Goal: Task Accomplishment & Management: Use online tool/utility

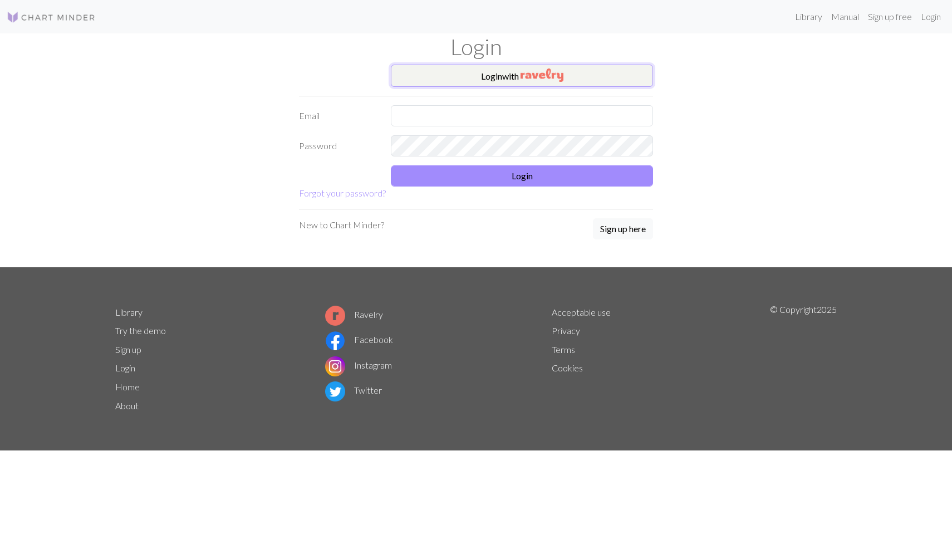
click at [479, 77] on button "Login with" at bounding box center [522, 76] width 262 height 22
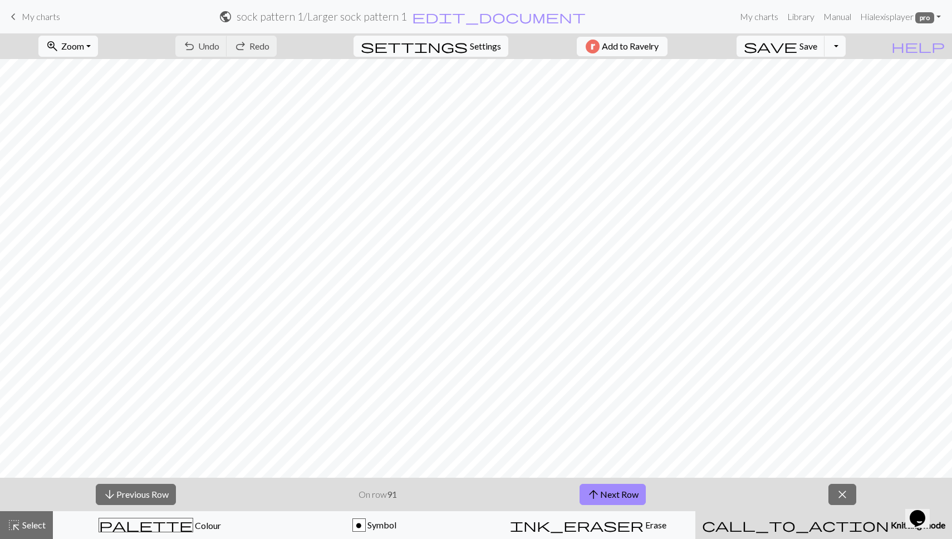
click at [41, 27] on div "keyboard_arrow_left My charts public sock pattern 1 / Larger sock pattern 1 edi…" at bounding box center [476, 17] width 952 height 22
click at [35, 23] on link "keyboard_arrow_left My charts" at bounding box center [33, 16] width 53 height 19
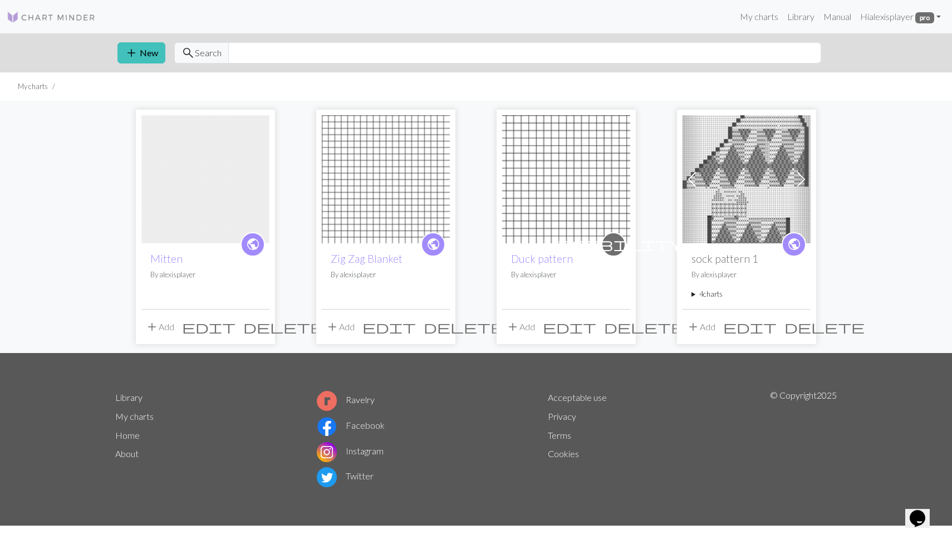
click at [188, 145] on img at bounding box center [205, 179] width 128 height 128
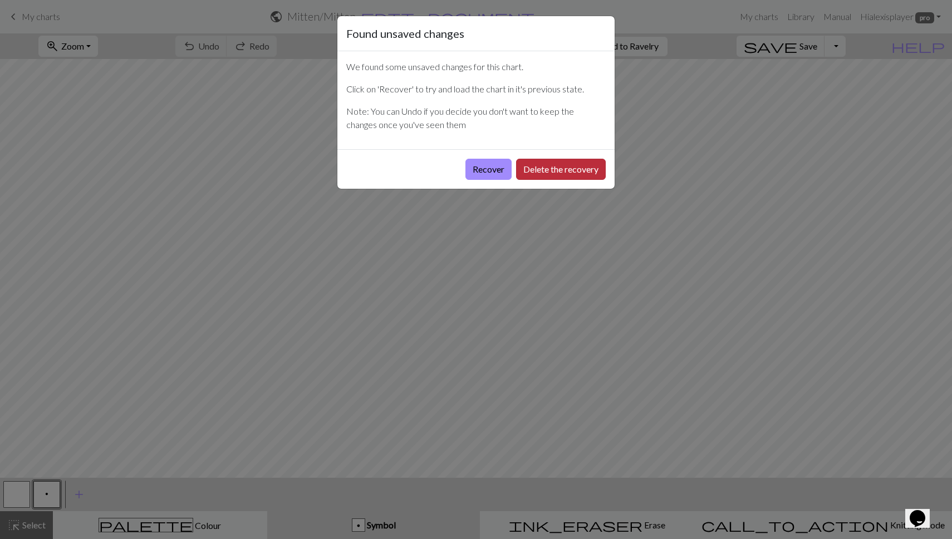
click at [581, 169] on button "Delete the recovery" at bounding box center [561, 169] width 90 height 21
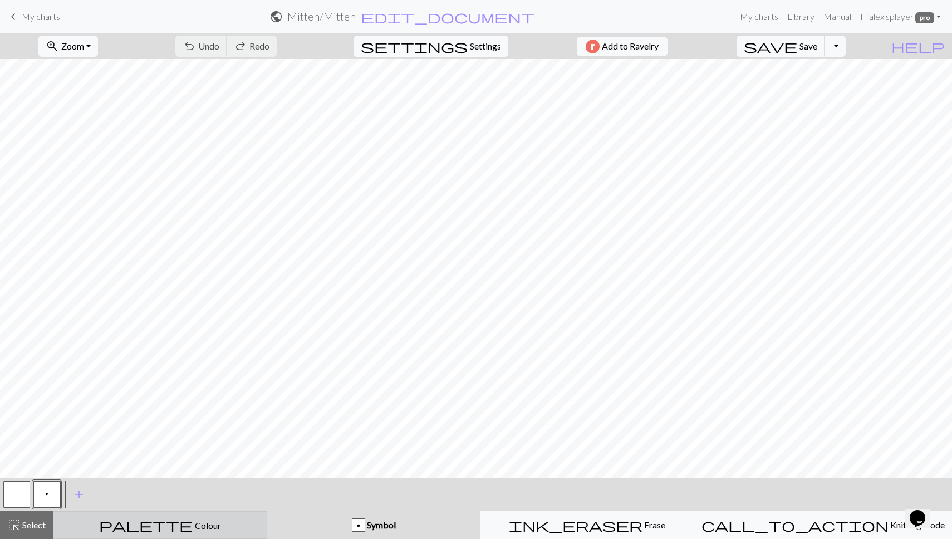
click at [131, 524] on div "palette Colour Colour" at bounding box center [160, 525] width 200 height 14
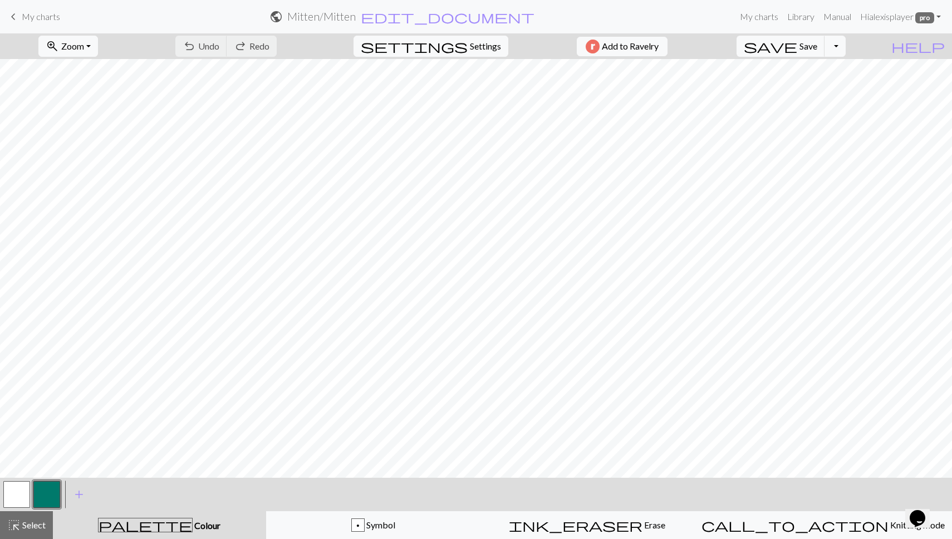
click at [21, 492] on button "button" at bounding box center [16, 494] width 27 height 27
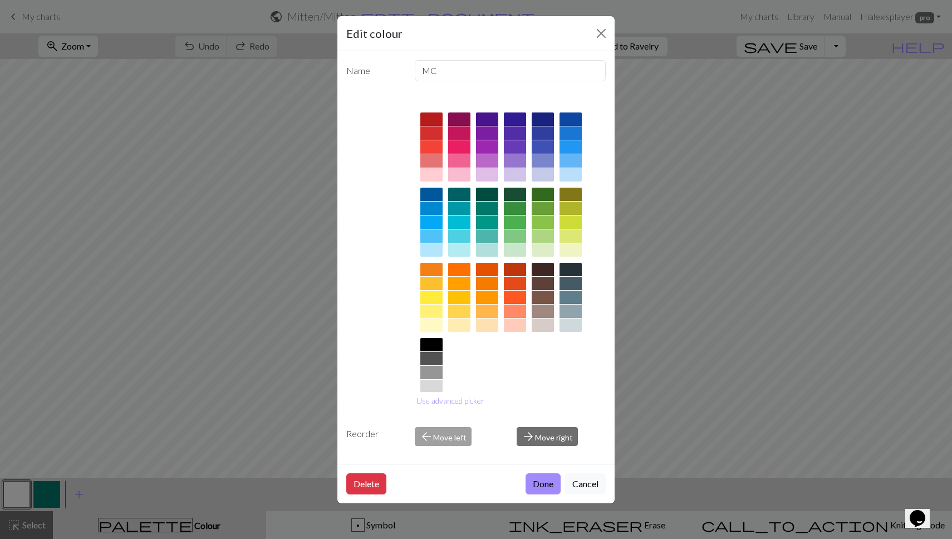
click at [435, 327] on div at bounding box center [431, 324] width 22 height 13
click at [539, 487] on button "Done" at bounding box center [542, 483] width 35 height 21
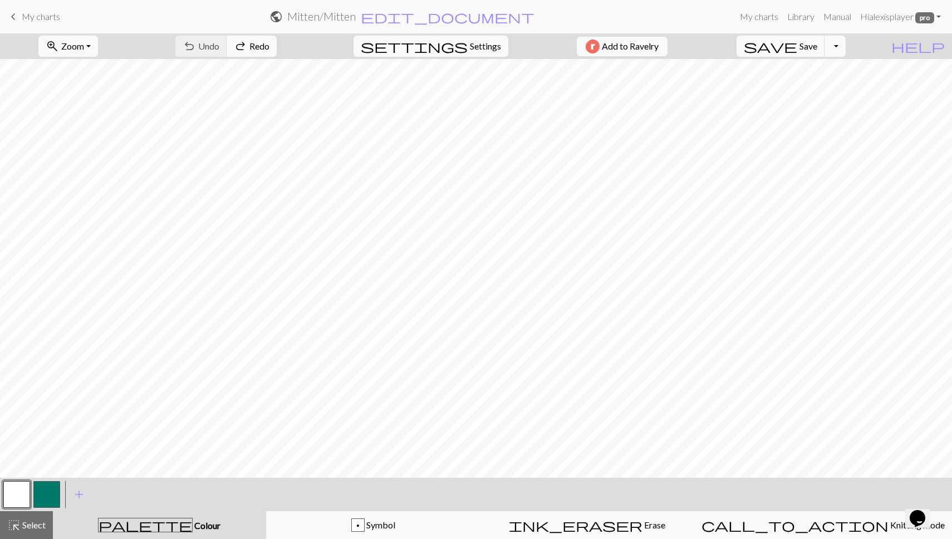
click at [29, 494] on button "button" at bounding box center [16, 494] width 27 height 27
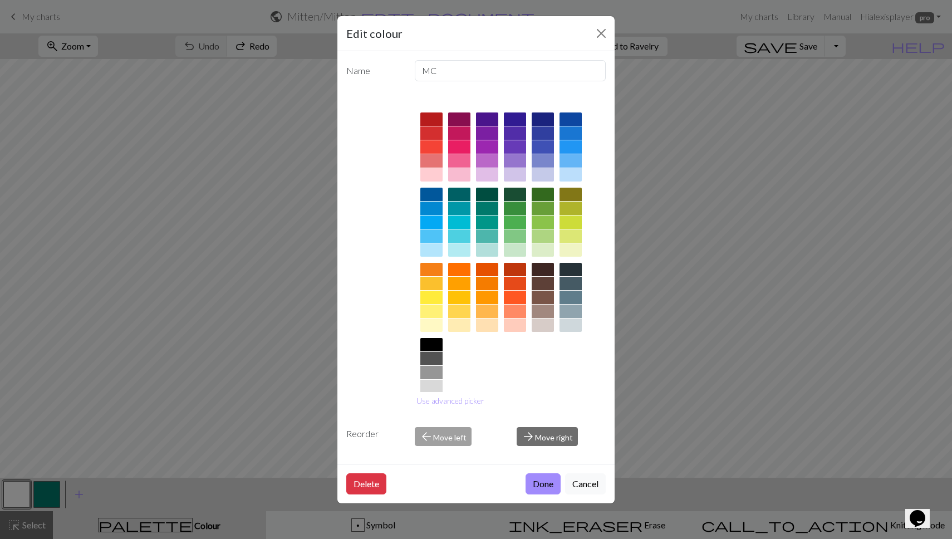
click at [56, 496] on div "Edit colour Name MC Use advanced picker Reorder arrow_back Move left arrow_forw…" at bounding box center [476, 269] width 952 height 539
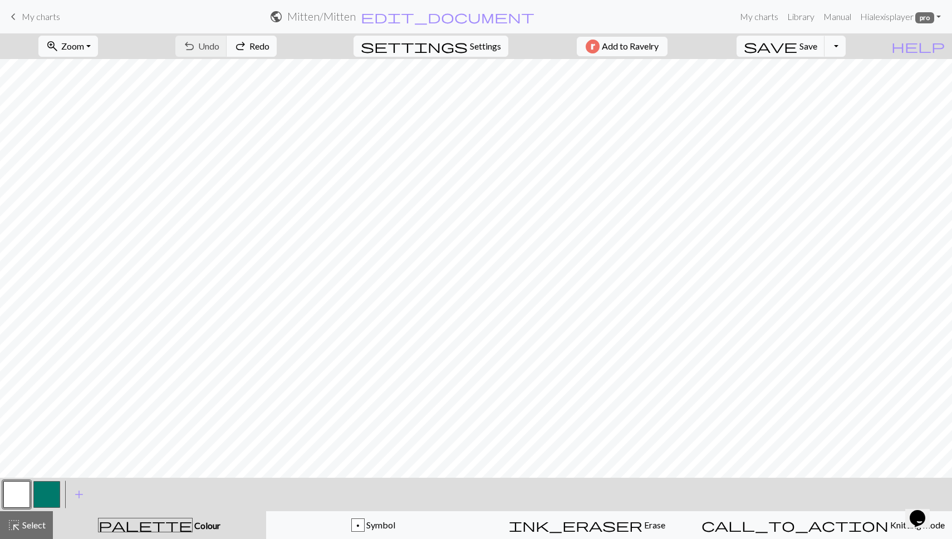
click at [43, 496] on button "button" at bounding box center [46, 494] width 27 height 27
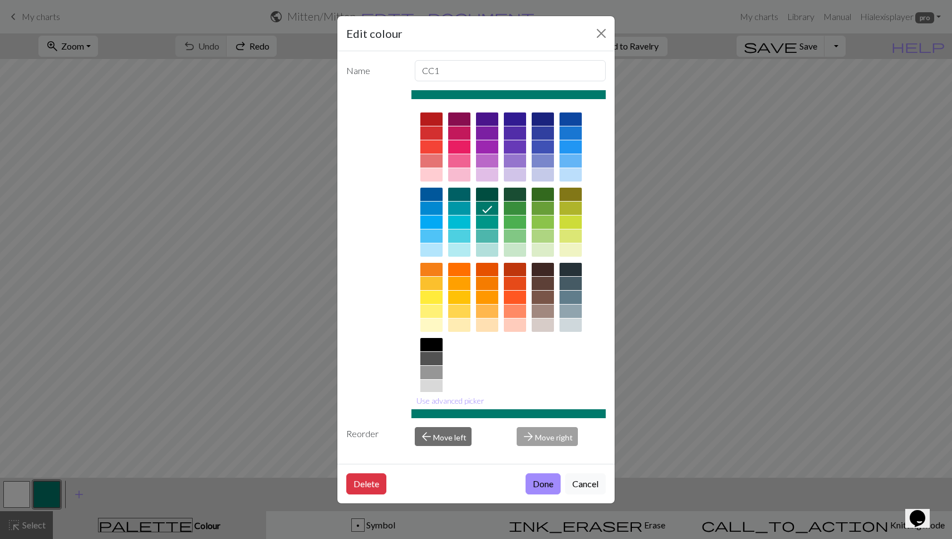
click at [428, 324] on div at bounding box center [431, 324] width 22 height 13
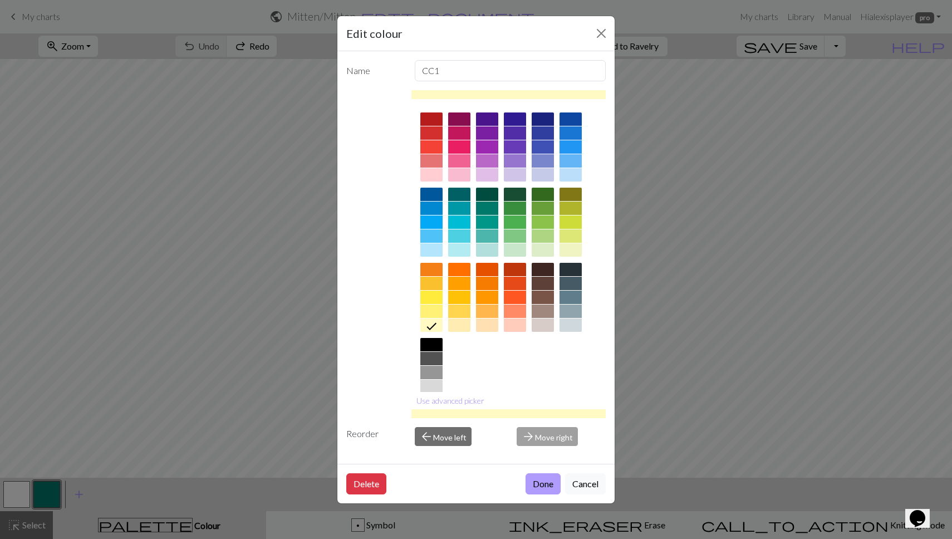
click at [550, 483] on button "Done" at bounding box center [542, 483] width 35 height 21
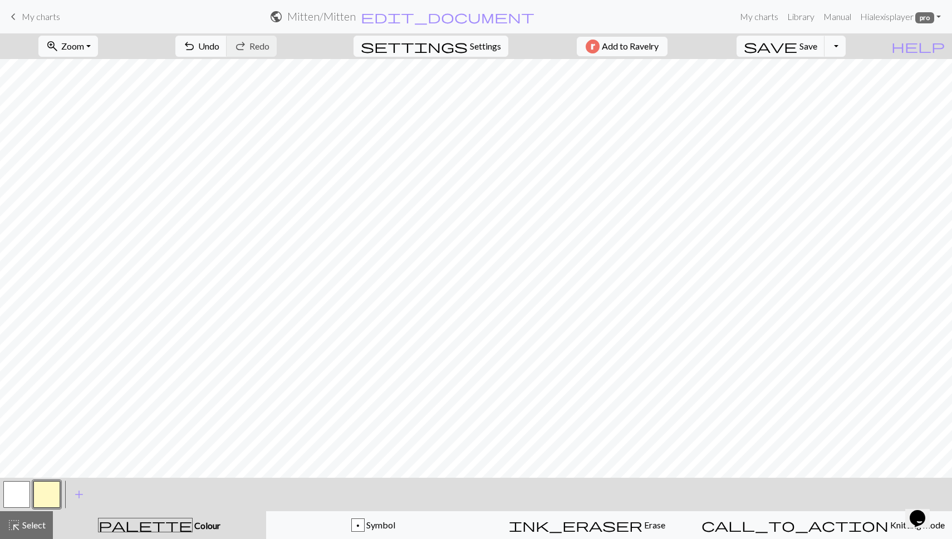
scroll to position [1, 590]
click at [364, 523] on div "p" at bounding box center [358, 525] width 12 height 13
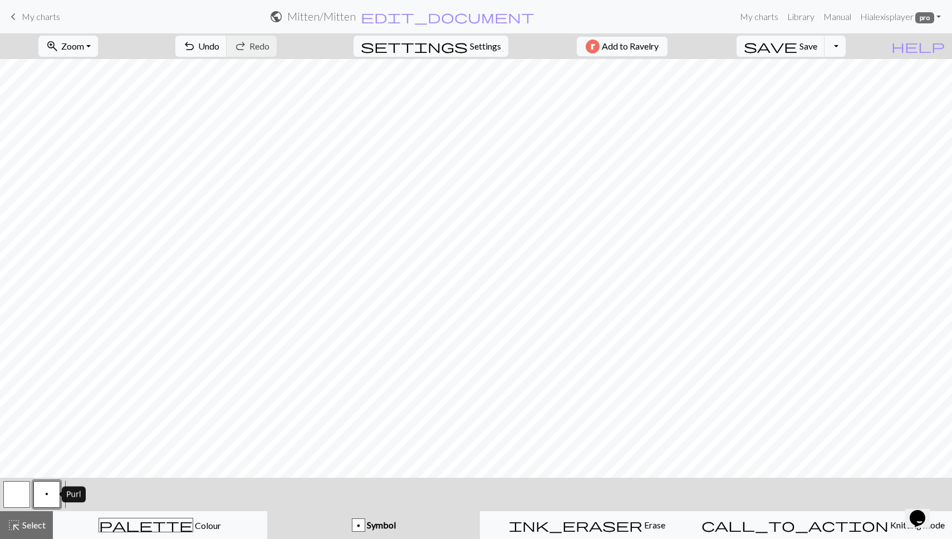
click at [45, 494] on span "p" at bounding box center [46, 493] width 3 height 9
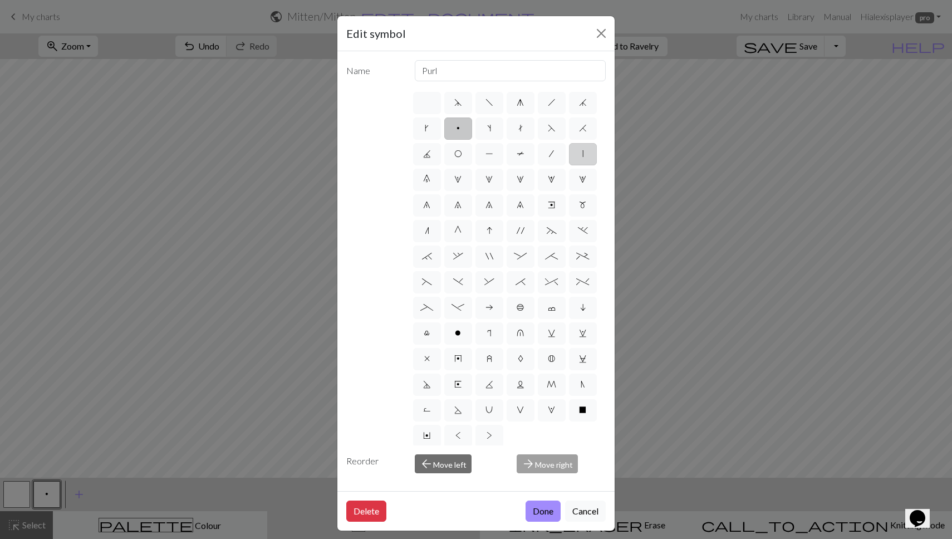
click at [577, 154] on label "|" at bounding box center [583, 154] width 28 height 22
click at [582, 154] on input "|" at bounding box center [585, 150] width 7 height 7
radio input "true"
type input "slip stitch"
click at [540, 514] on button "Done" at bounding box center [542, 510] width 35 height 21
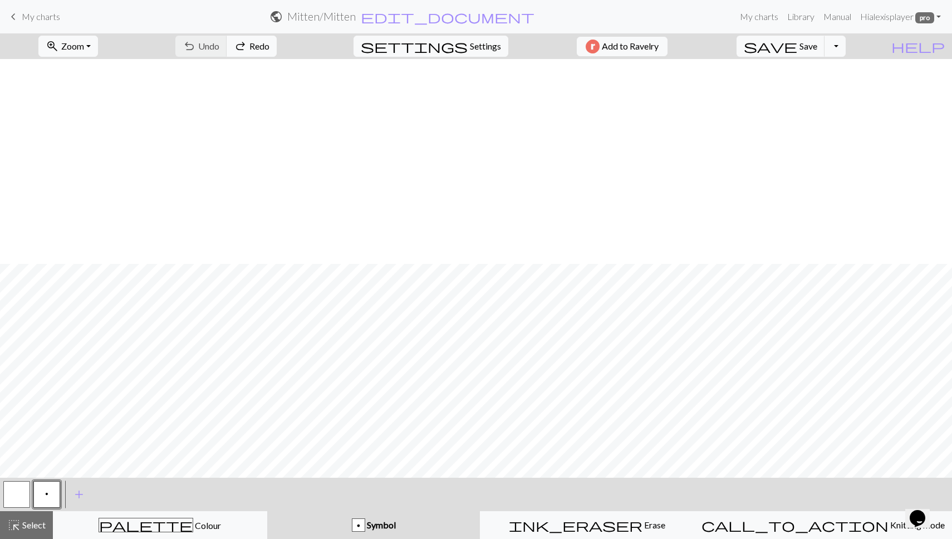
scroll to position [745, 590]
click at [144, 533] on button "palette Colour Colour" at bounding box center [160, 525] width 214 height 28
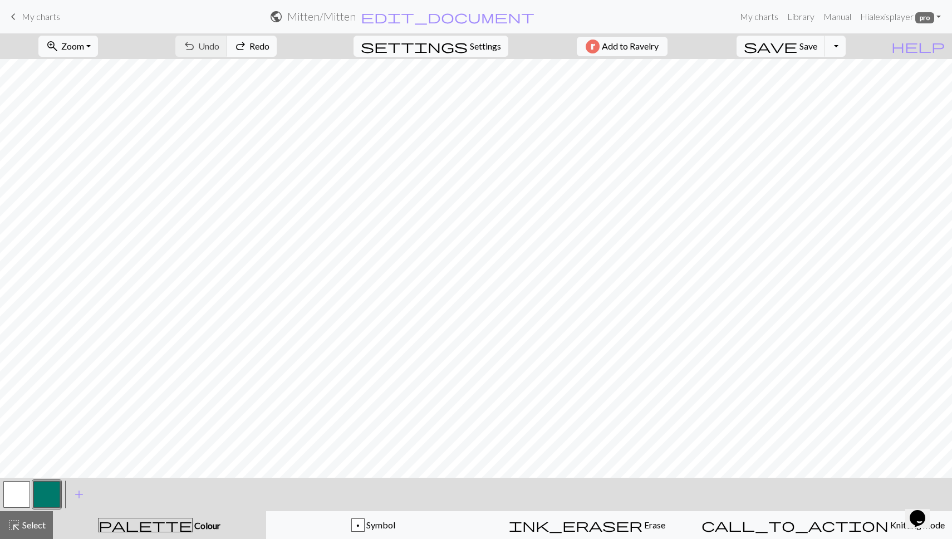
click at [46, 496] on button "button" at bounding box center [46, 494] width 27 height 27
click at [46, 496] on div "Edit colour Name CC1 Use advanced picker Reorder arrow_back Move left arrow_for…" at bounding box center [476, 269] width 952 height 539
click at [50, 492] on button "button" at bounding box center [46, 494] width 27 height 27
click at [50, 492] on div "Edit colour Name CC1 Use advanced picker Reorder arrow_back Move left arrow_for…" at bounding box center [476, 269] width 952 height 539
click at [80, 495] on span "add" at bounding box center [78, 494] width 13 height 16
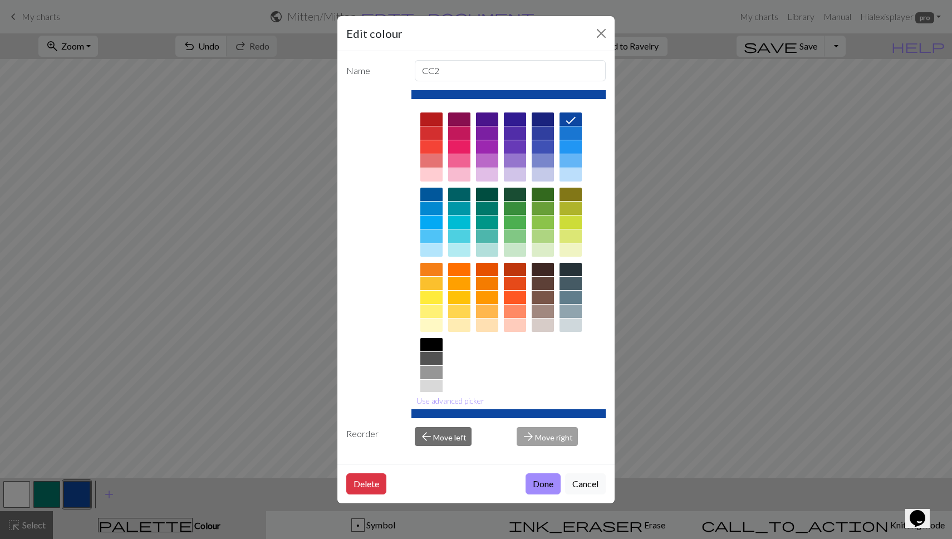
click at [45, 494] on div "Edit colour Name CC2 Use advanced picker Reorder arrow_back Move left arrow_for…" at bounding box center [476, 269] width 952 height 539
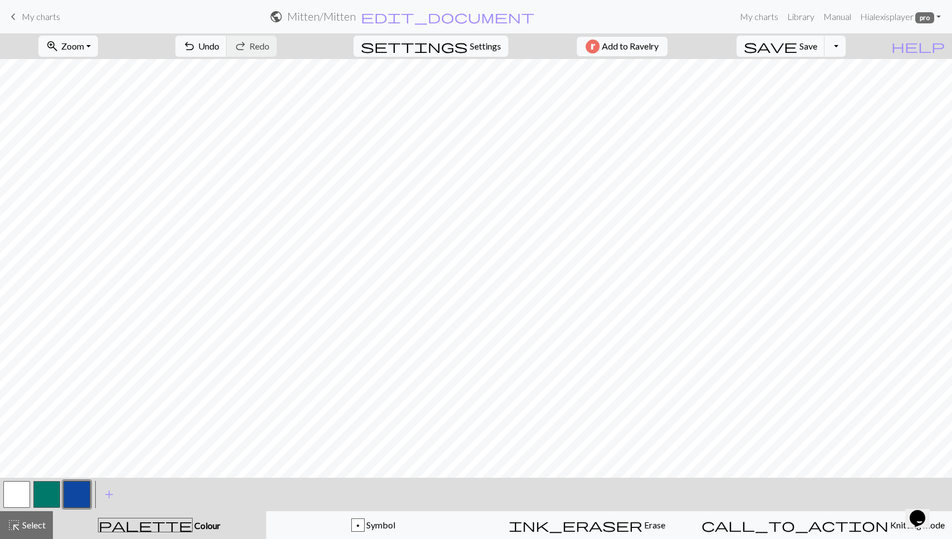
click at [45, 494] on button "button" at bounding box center [46, 494] width 27 height 27
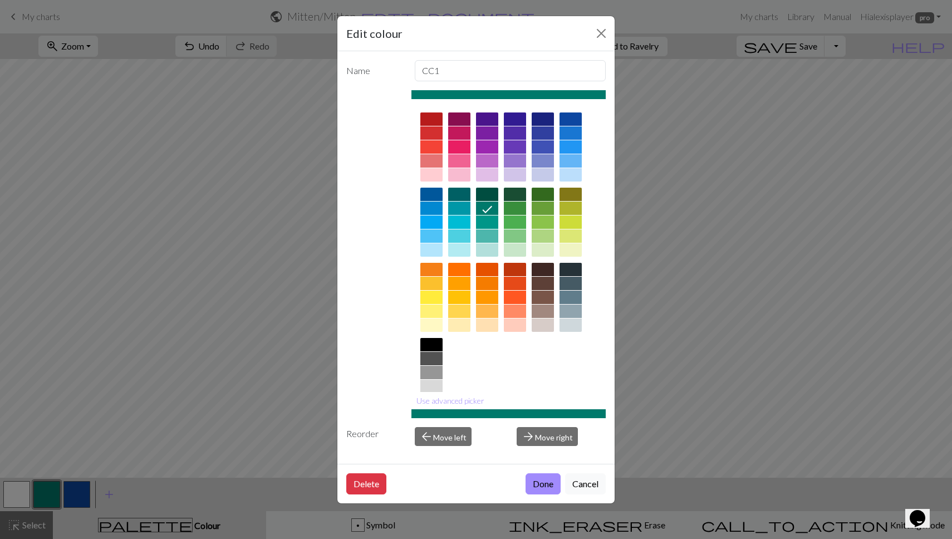
click at [433, 324] on div at bounding box center [431, 324] width 22 height 13
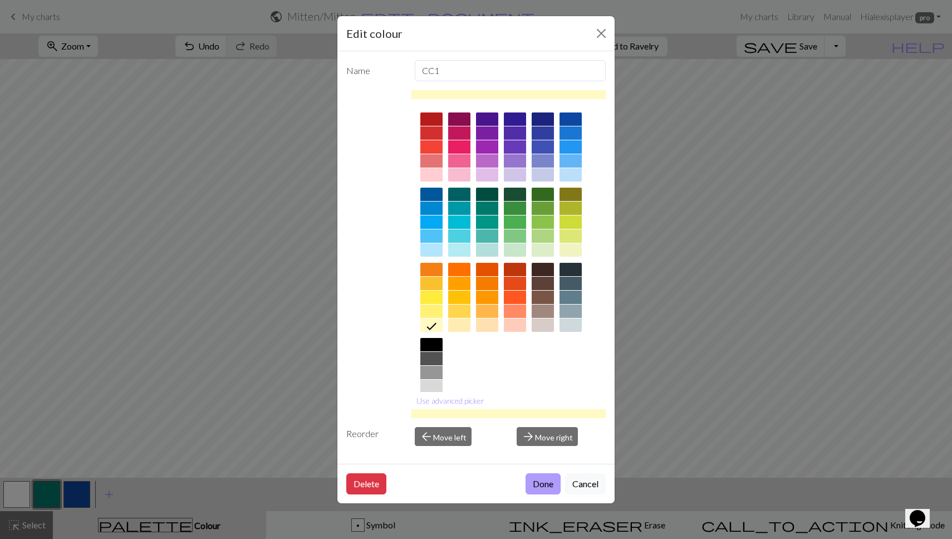
click at [546, 490] on button "Done" at bounding box center [542, 483] width 35 height 21
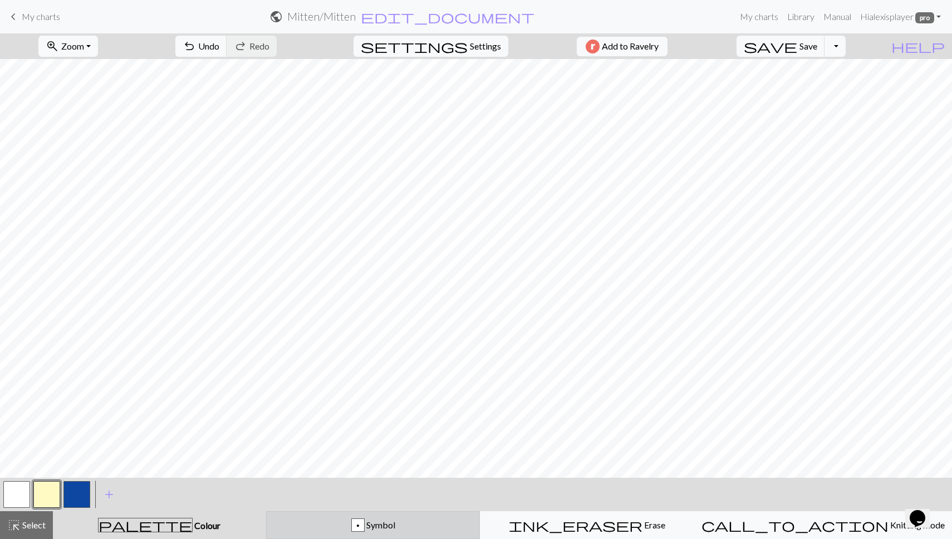
click at [353, 524] on div "p Symbol" at bounding box center [373, 524] width 200 height 13
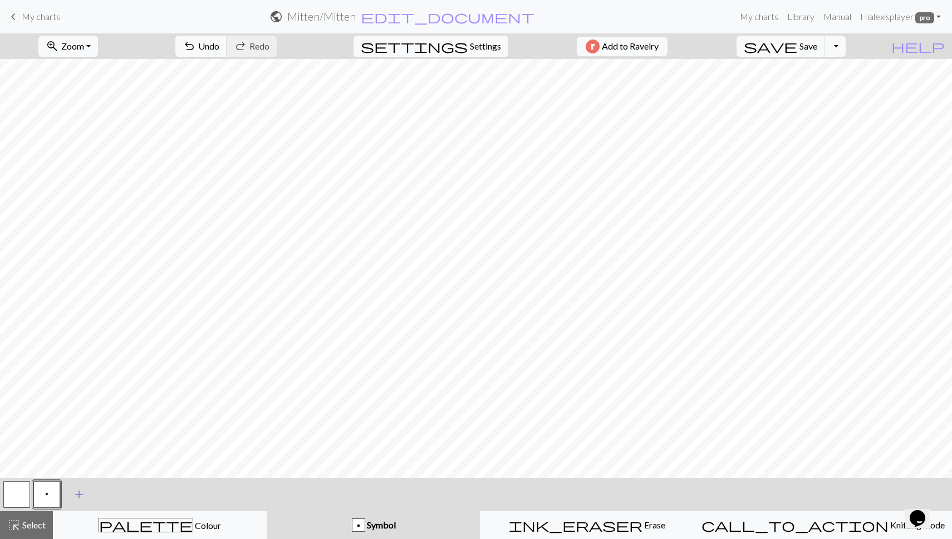
click at [72, 497] on span "add" at bounding box center [78, 494] width 13 height 16
click at [71, 497] on button "button" at bounding box center [76, 494] width 27 height 27
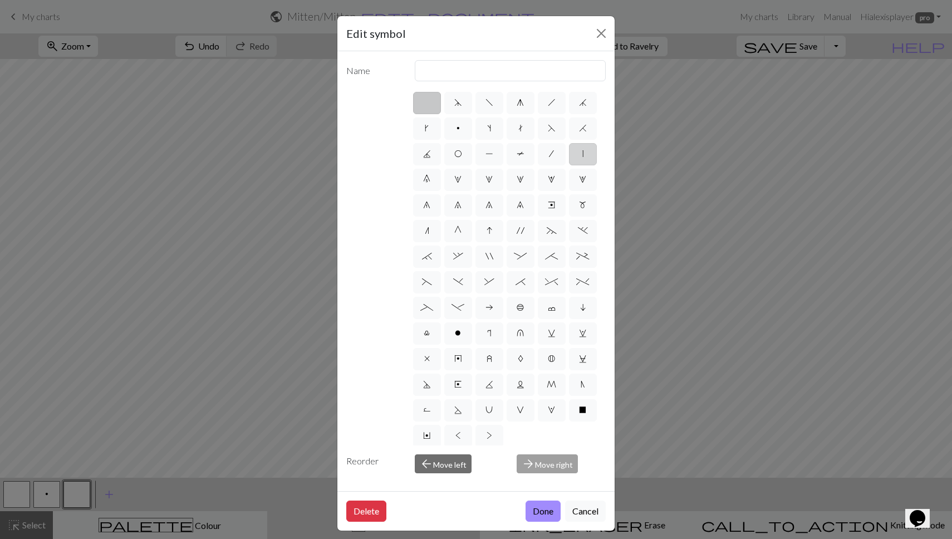
click at [575, 155] on label "|" at bounding box center [583, 154] width 28 height 22
click at [582, 154] on input "|" at bounding box center [585, 150] width 7 height 7
radio input "true"
type input "slip stitch"
click at [535, 511] on button "Done" at bounding box center [542, 510] width 35 height 21
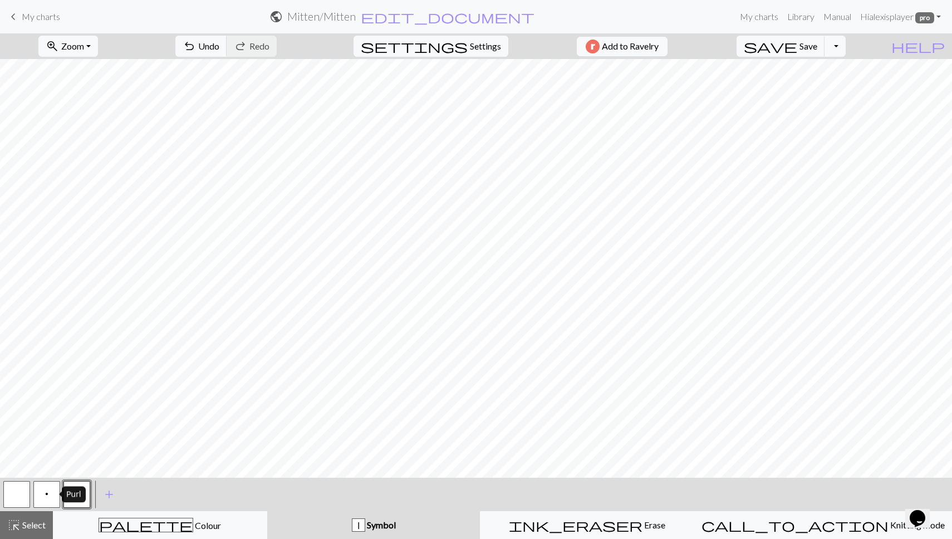
click at [51, 494] on button "p" at bounding box center [46, 494] width 27 height 27
click at [104, 494] on span "add" at bounding box center [108, 494] width 13 height 16
click at [104, 494] on button "button" at bounding box center [106, 494] width 27 height 27
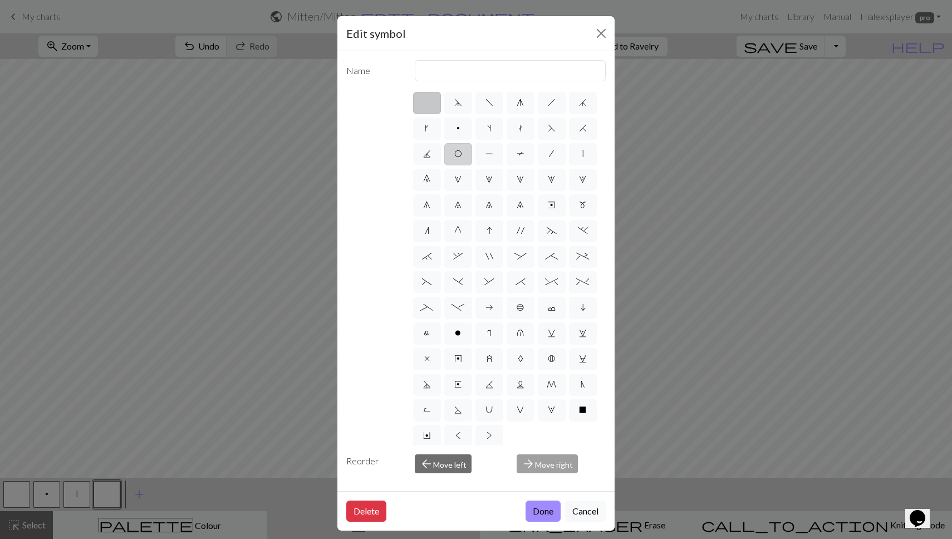
click at [454, 152] on span "O" at bounding box center [458, 153] width 8 height 9
click at [454, 152] on input "O" at bounding box center [457, 150] width 7 height 7
radio input "true"
type input "yo"
click at [536, 512] on button "Done" at bounding box center [542, 510] width 35 height 21
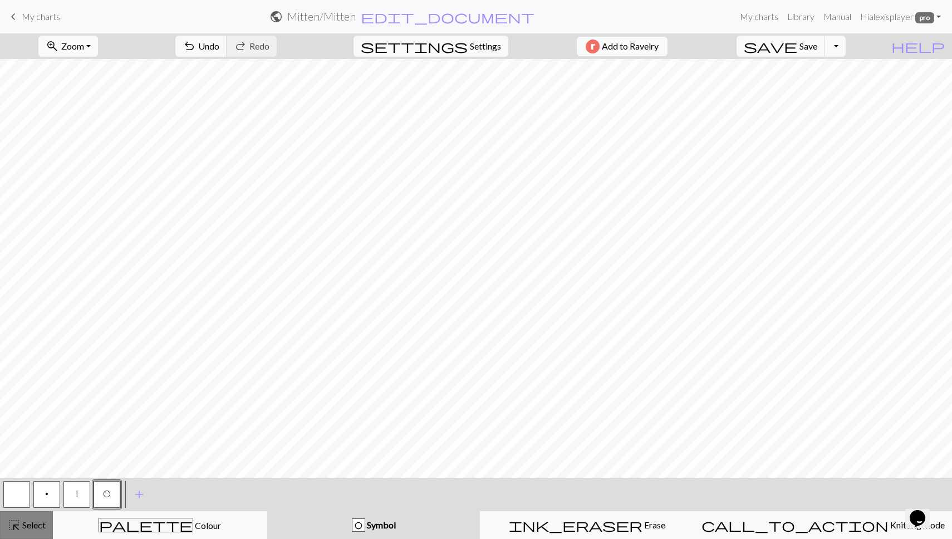
click at [21, 524] on span "Select" at bounding box center [33, 524] width 25 height 11
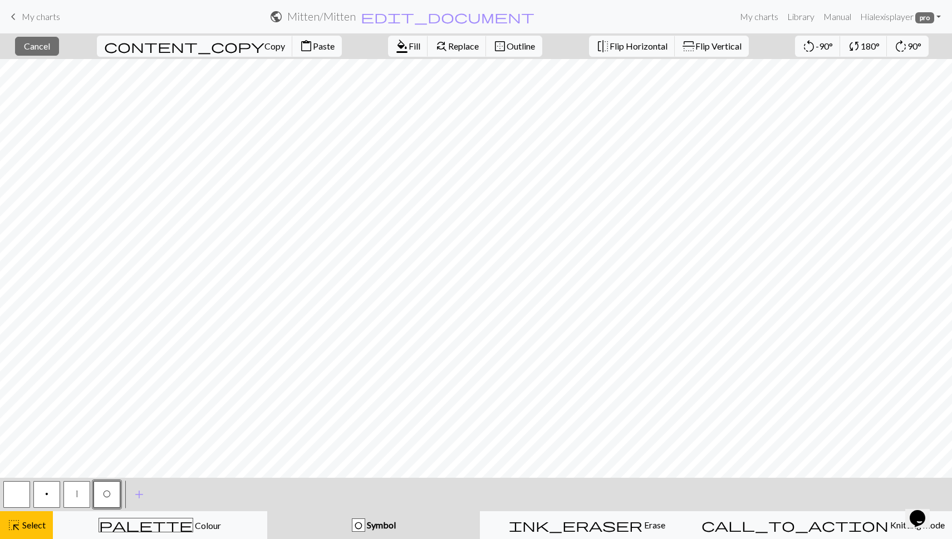
click at [52, 491] on button "p" at bounding box center [46, 494] width 27 height 27
click at [33, 528] on span "Select" at bounding box center [33, 524] width 25 height 11
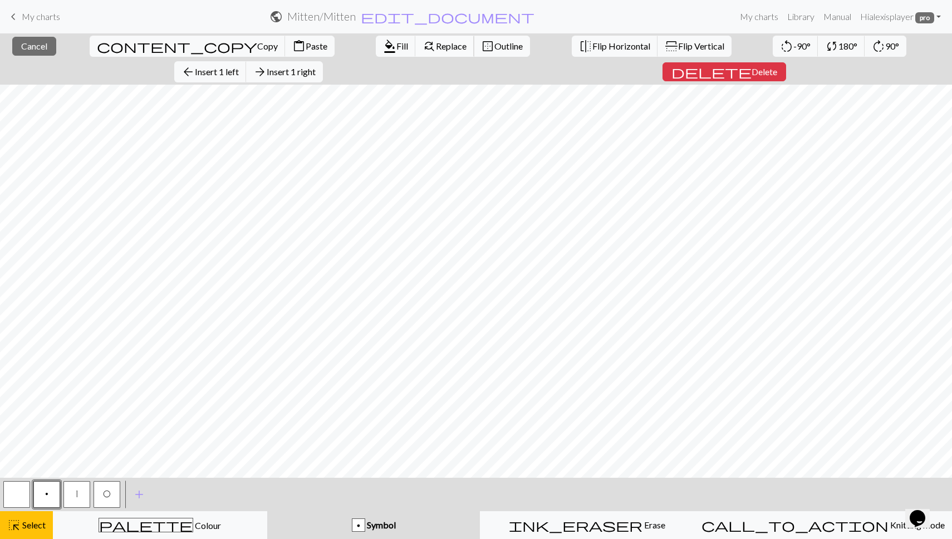
click at [436, 50] on span "Replace" at bounding box center [451, 46] width 31 height 11
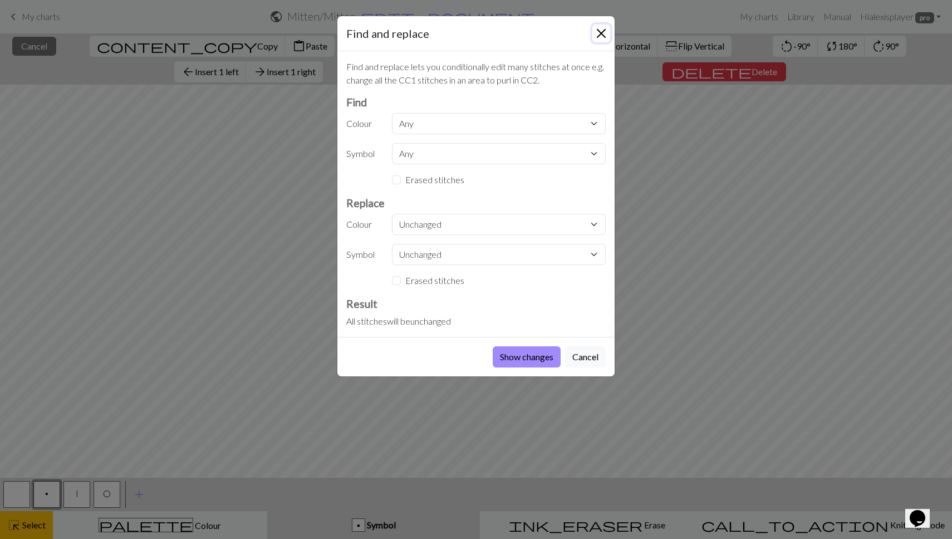
click at [598, 36] on button "Close" at bounding box center [601, 33] width 18 height 18
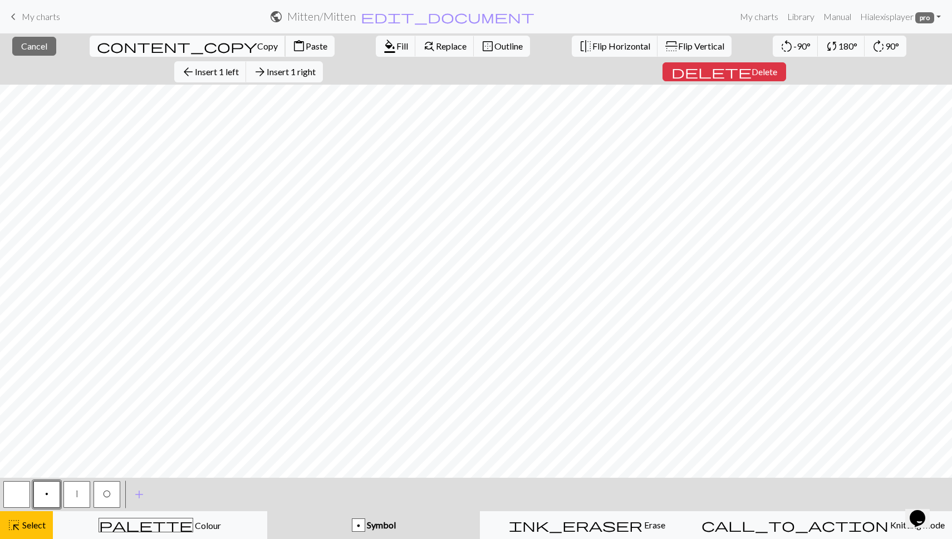
click at [257, 50] on span "Copy" at bounding box center [267, 46] width 21 height 11
click at [305, 44] on span "Paste" at bounding box center [316, 46] width 22 height 11
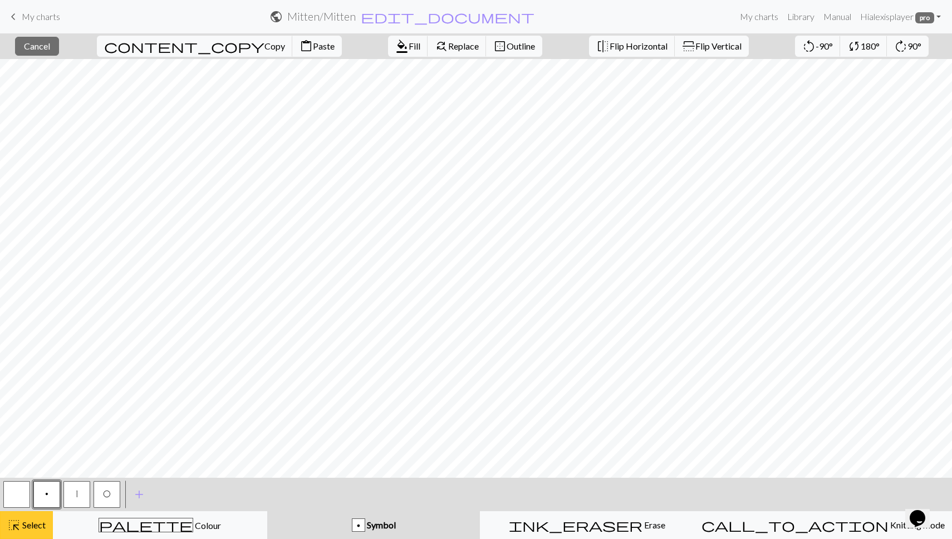
click at [31, 523] on span "Select" at bounding box center [33, 524] width 25 height 11
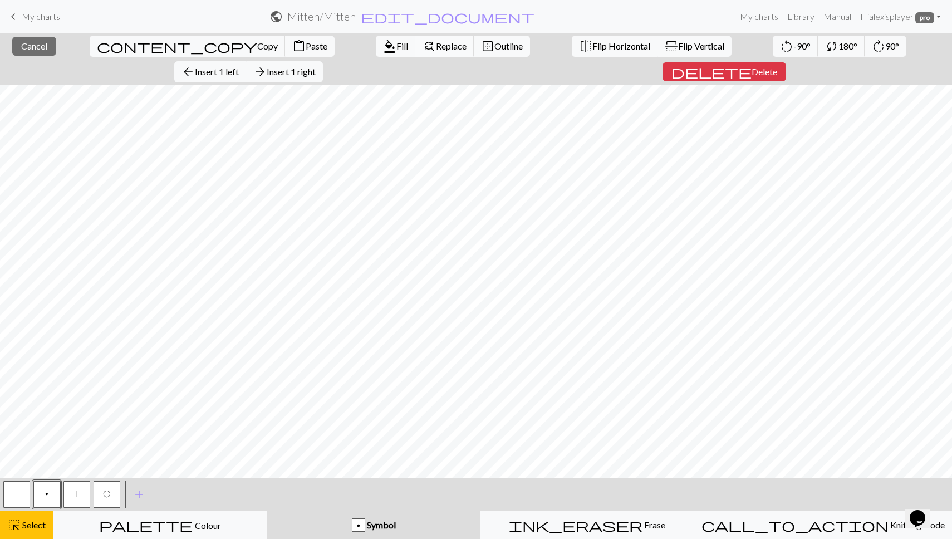
click at [436, 49] on span "Replace" at bounding box center [451, 46] width 31 height 11
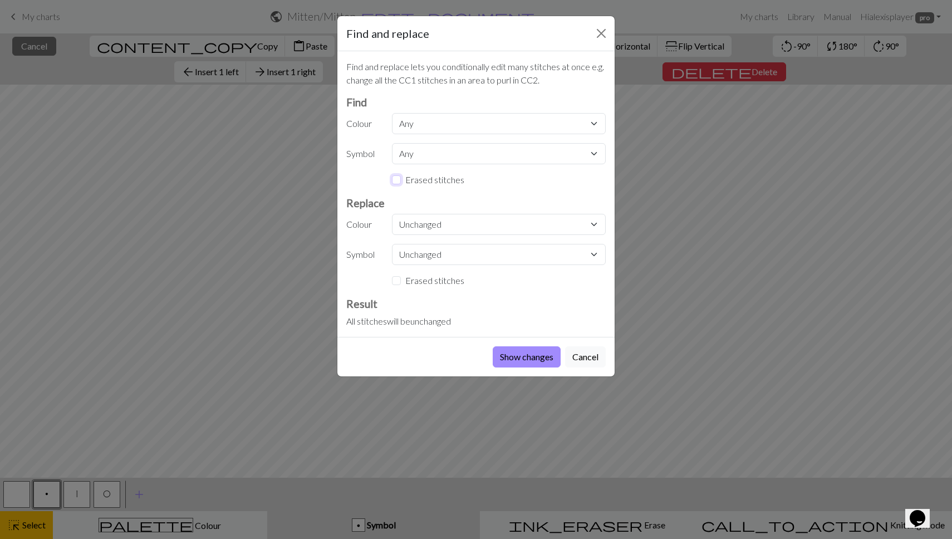
click at [398, 177] on input "Erased stitches" at bounding box center [396, 179] width 9 height 9
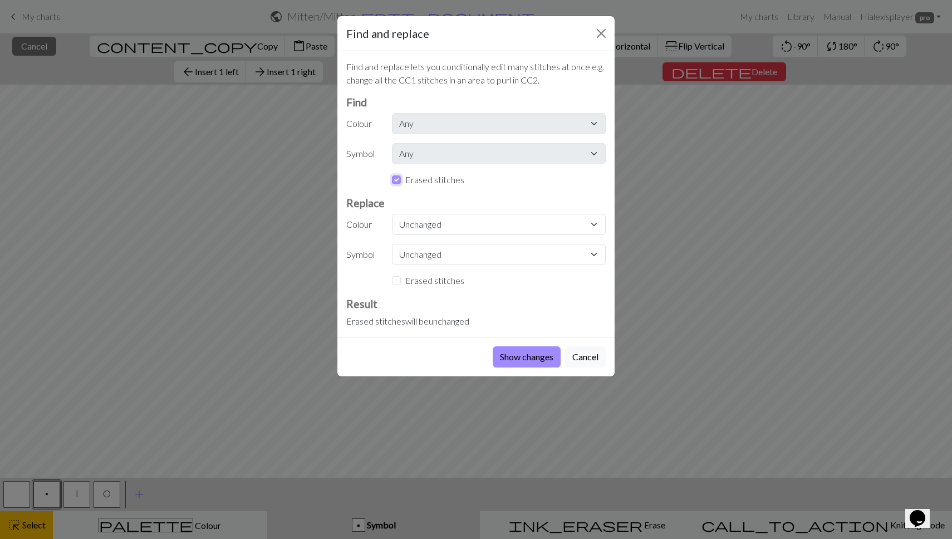
click at [398, 177] on input "Erased stitches" at bounding box center [396, 179] width 9 height 9
checkbox input "false"
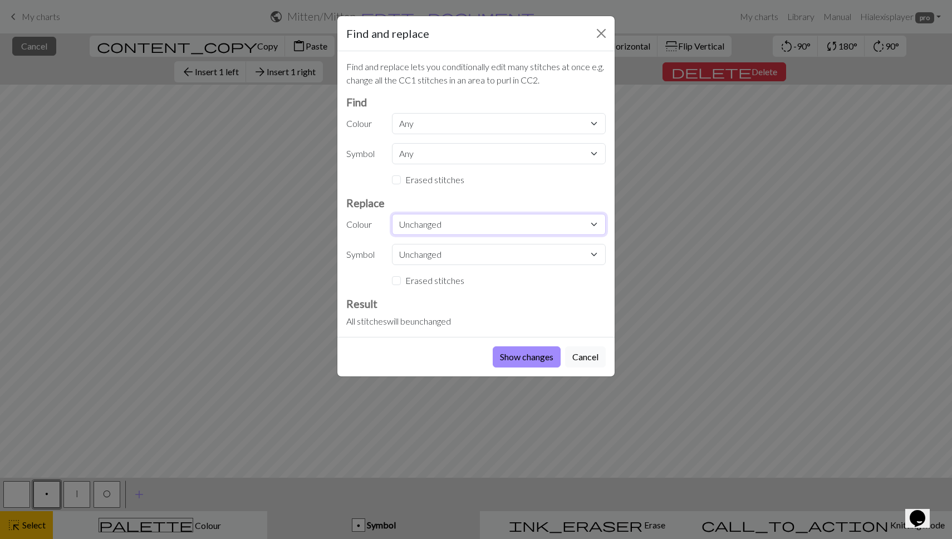
click at [446, 219] on select "Unchanged MC CC1 CC2" at bounding box center [499, 224] width 214 height 21
click at [509, 356] on button "Show changes" at bounding box center [526, 356] width 68 height 21
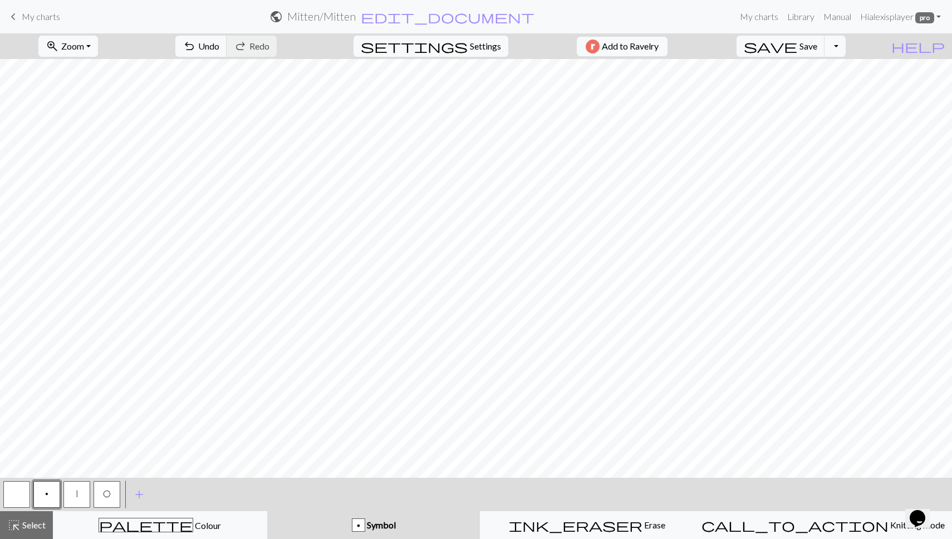
click at [25, 490] on button "button" at bounding box center [16, 494] width 27 height 27
click at [47, 494] on span "p" at bounding box center [46, 493] width 3 height 9
click at [164, 534] on button "palette Colour Colour" at bounding box center [160, 525] width 214 height 28
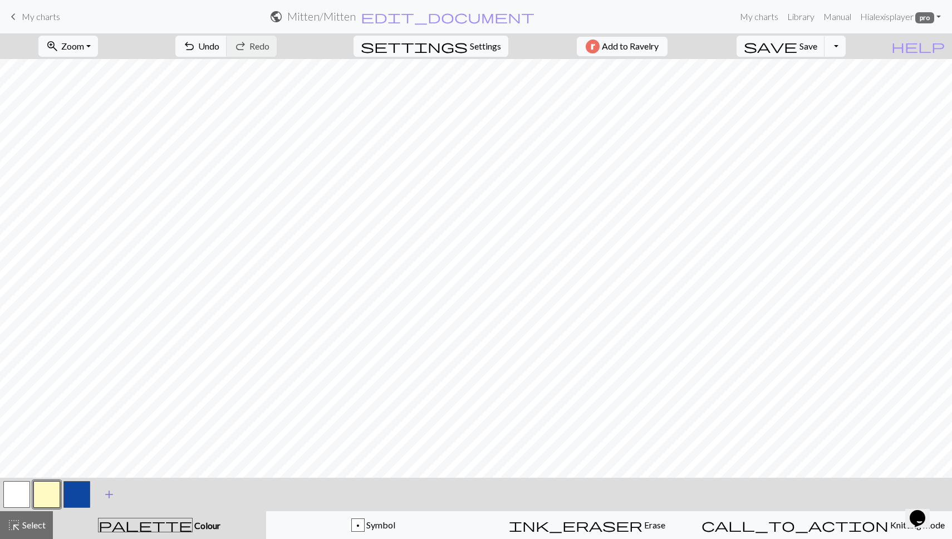
click at [104, 492] on span "add" at bounding box center [108, 494] width 13 height 16
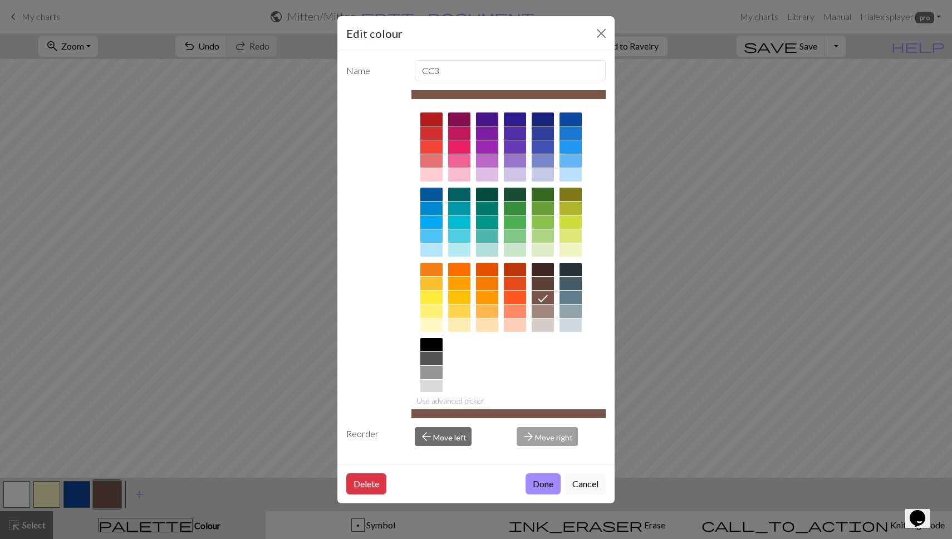
click at [542, 194] on div at bounding box center [542, 194] width 22 height 13
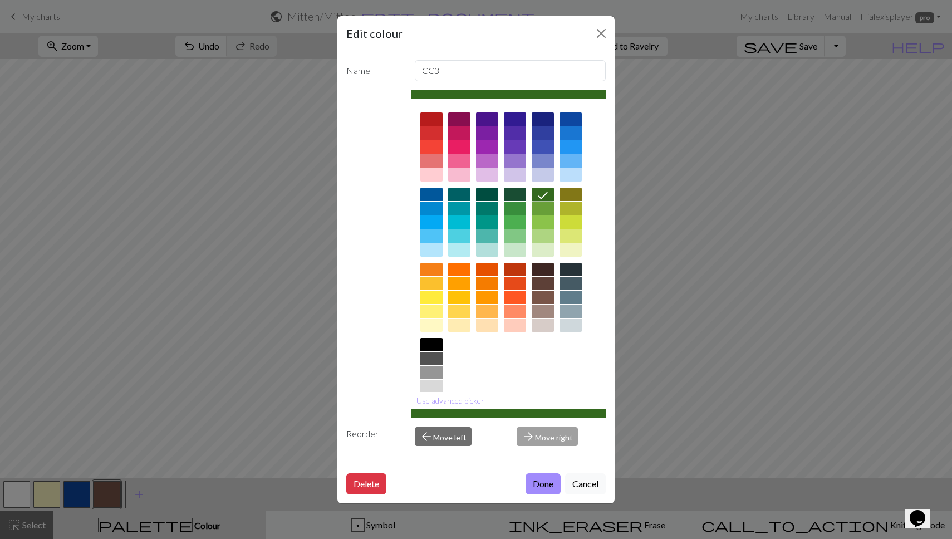
click at [542, 194] on icon at bounding box center [542, 195] width 13 height 13
click at [535, 485] on button "Done" at bounding box center [542, 483] width 35 height 21
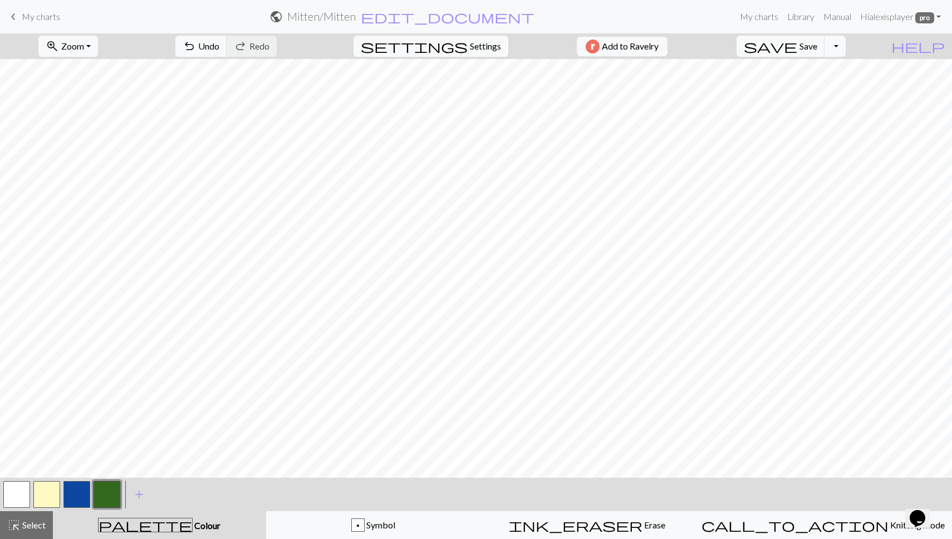
click at [12, 490] on button "button" at bounding box center [16, 494] width 27 height 27
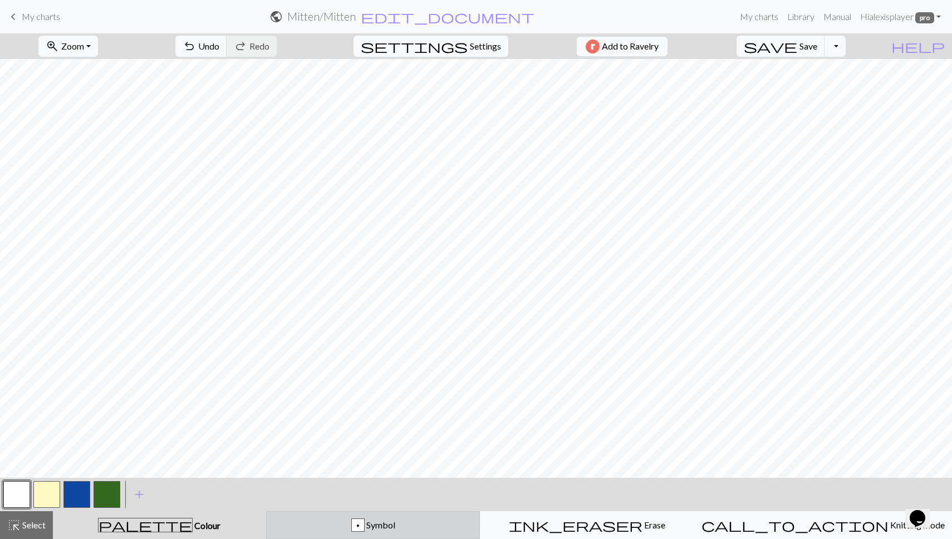
click at [387, 536] on button "p Symbol" at bounding box center [373, 525] width 214 height 28
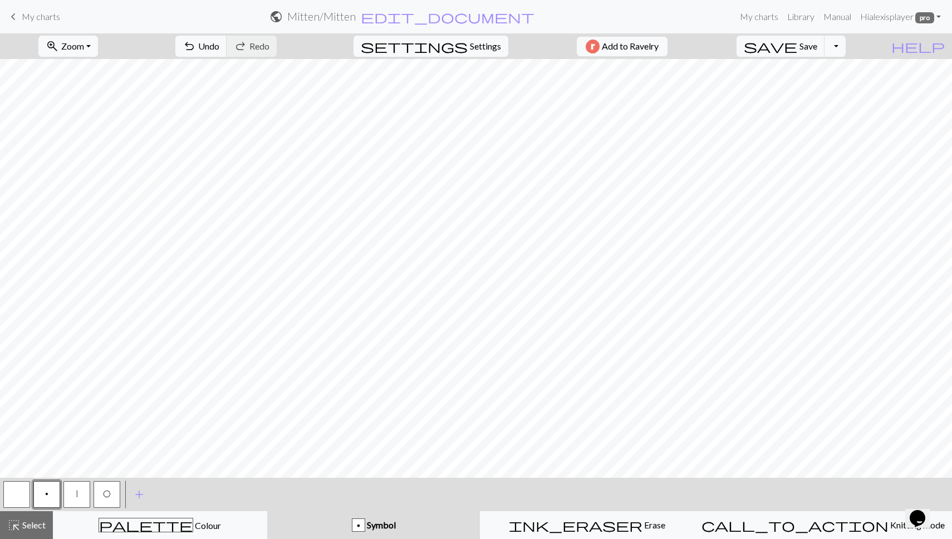
click at [13, 490] on button "button" at bounding box center [16, 494] width 27 height 27
click at [135, 494] on span "add" at bounding box center [138, 494] width 13 height 16
click at [134, 494] on button "button" at bounding box center [137, 494] width 27 height 27
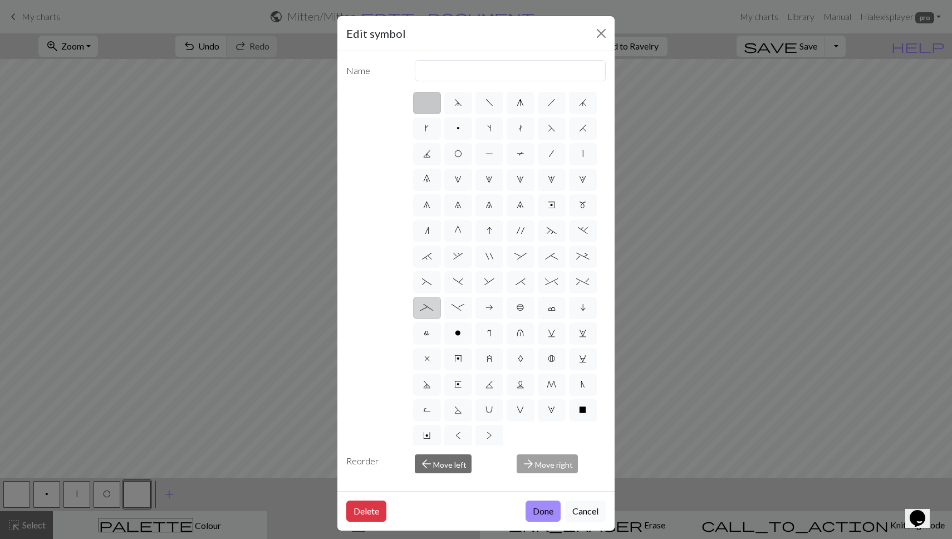
click at [422, 309] on span "_" at bounding box center [426, 307] width 13 height 9
click at [422, 308] on input "_" at bounding box center [423, 303] width 7 height 7
radio input "true"
type input "Left part of left 4+ cable"
click at [541, 516] on button "Done" at bounding box center [542, 510] width 35 height 21
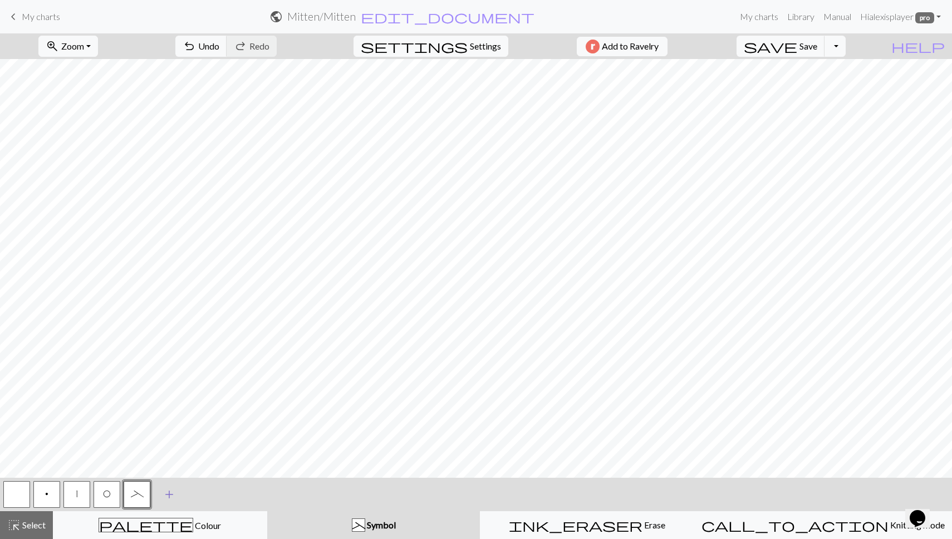
click at [166, 492] on span "add" at bounding box center [168, 494] width 13 height 16
click at [174, 486] on button "button" at bounding box center [167, 494] width 27 height 27
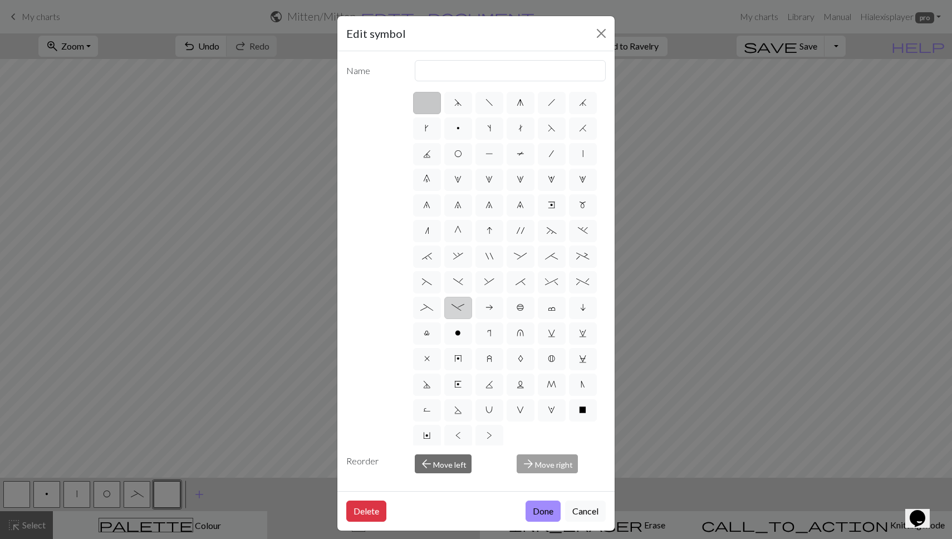
click at [464, 309] on label "-" at bounding box center [458, 308] width 28 height 22
click at [459, 308] on input "-" at bounding box center [454, 303] width 7 height 7
radio input "true"
type input "Right part of left 4+ cable"
click at [553, 514] on button "Done" at bounding box center [542, 510] width 35 height 21
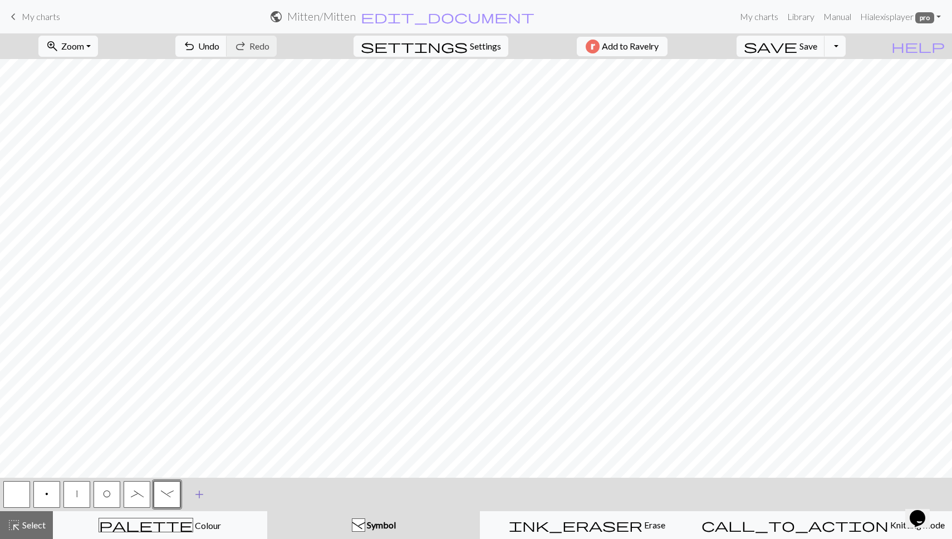
click at [198, 496] on span "add" at bounding box center [199, 494] width 13 height 16
click at [198, 496] on button "button" at bounding box center [197, 494] width 27 height 27
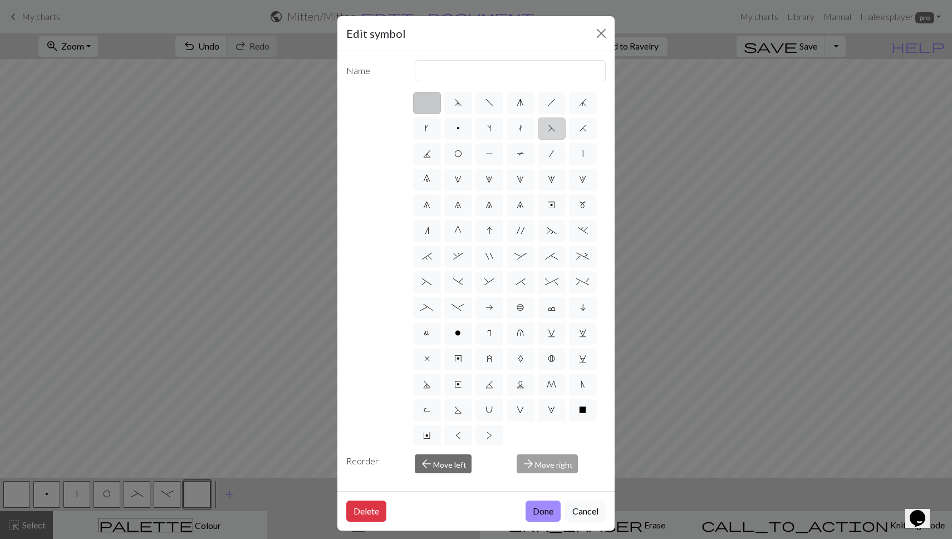
click at [551, 130] on span "F" at bounding box center [552, 128] width 8 height 9
click at [551, 129] on input "F" at bounding box center [551, 124] width 7 height 7
radio input "true"
type input "ssk"
click at [543, 516] on button "Done" at bounding box center [542, 510] width 35 height 21
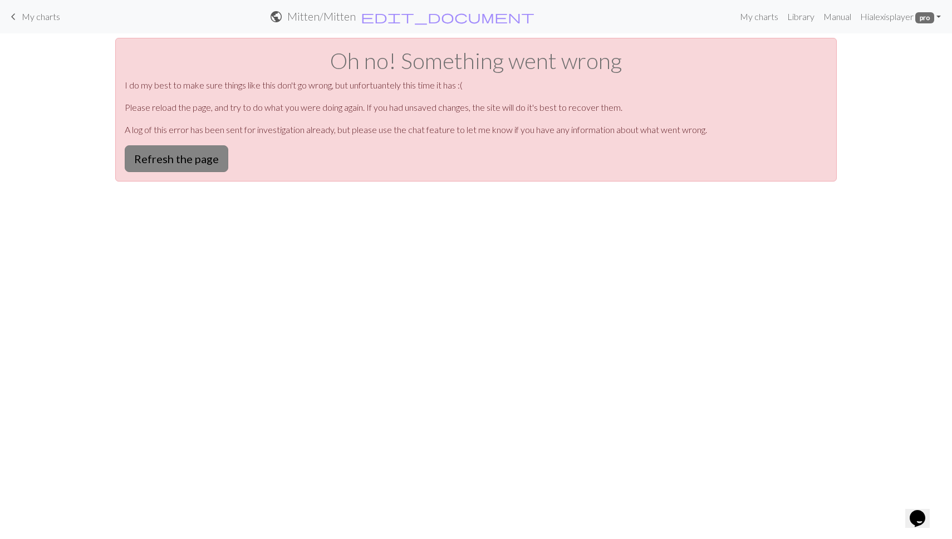
click at [174, 162] on button "Refresh the page" at bounding box center [177, 158] width 104 height 27
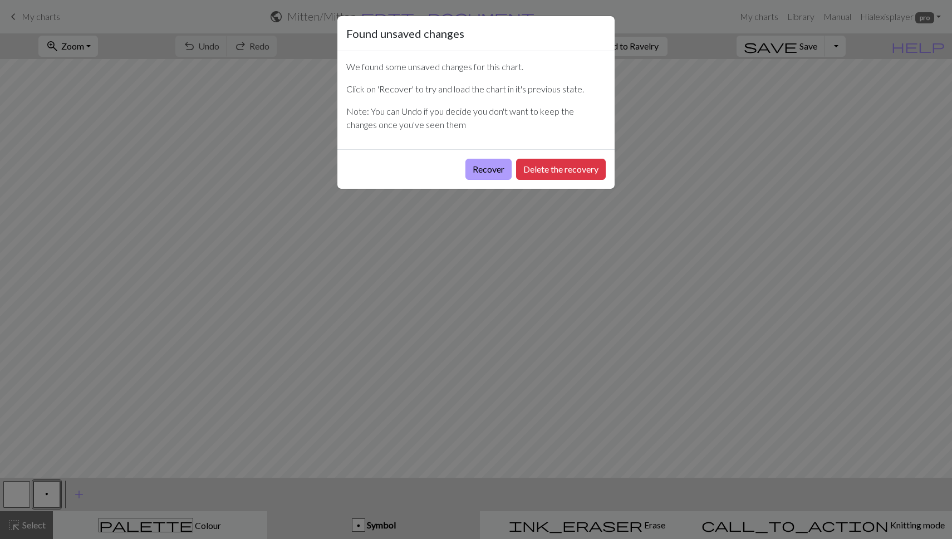
click at [495, 167] on button "Recover" at bounding box center [488, 169] width 46 height 21
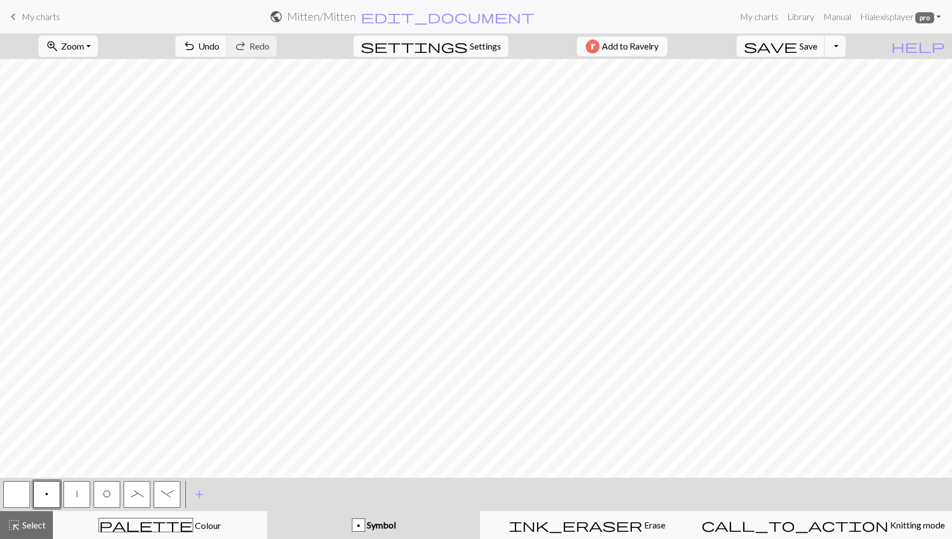
scroll to position [745, 590]
click at [17, 494] on button "button" at bounding box center [16, 494] width 27 height 27
click at [142, 495] on span "_" at bounding box center [137, 493] width 13 height 9
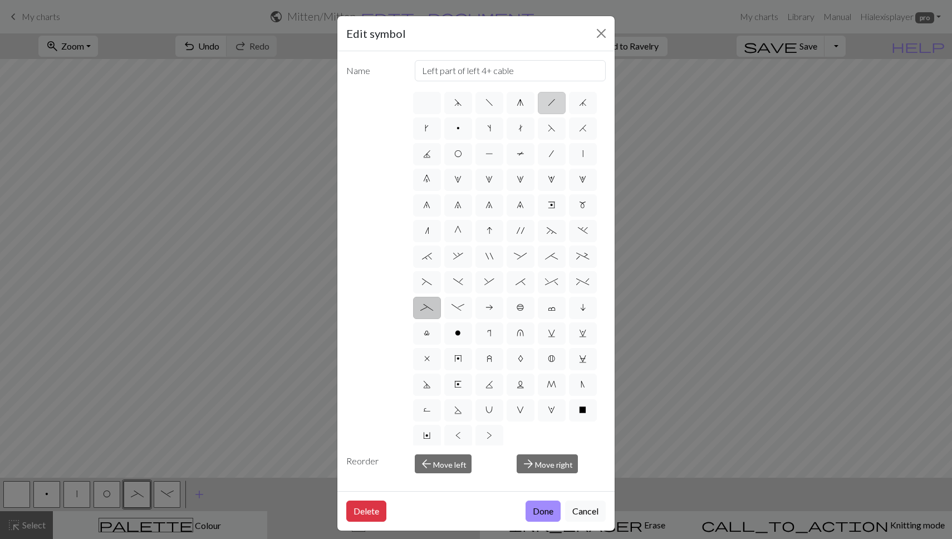
click at [557, 109] on label "h" at bounding box center [552, 103] width 28 height 22
click at [555, 103] on input "h" at bounding box center [551, 99] width 7 height 7
radio input "true"
type input "right leaning decrease"
click at [538, 511] on button "Done" at bounding box center [542, 510] width 35 height 21
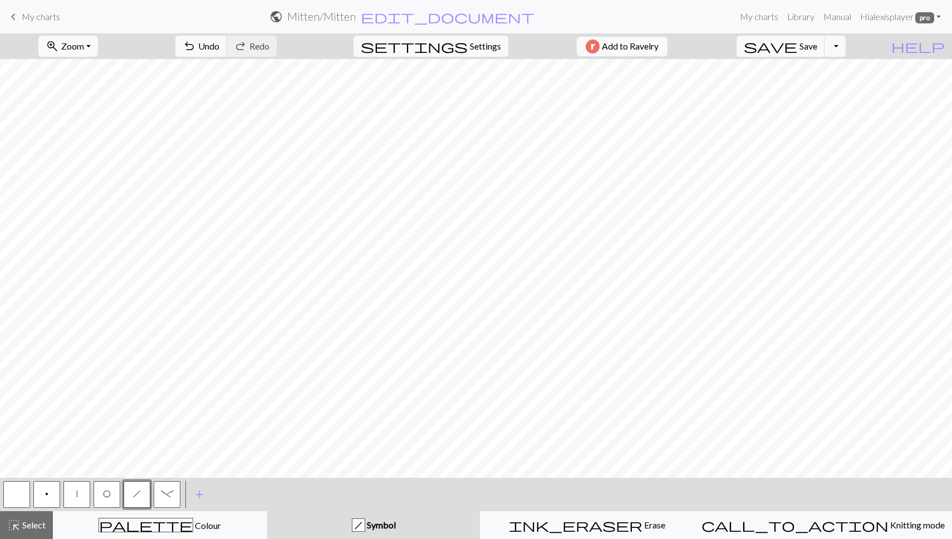
click at [169, 493] on span "-" at bounding box center [167, 493] width 13 height 9
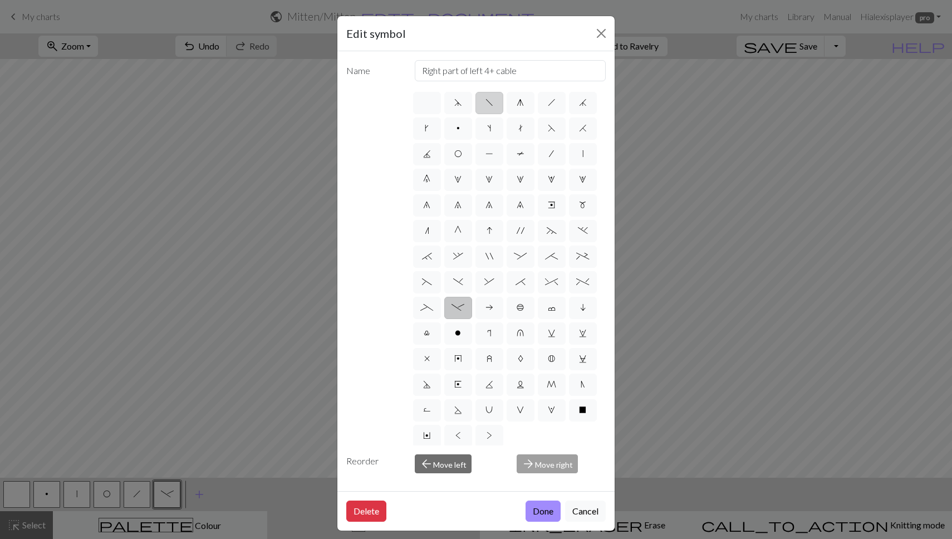
click at [492, 107] on span "f" at bounding box center [489, 102] width 8 height 9
click at [492, 103] on input "f" at bounding box center [488, 99] width 7 height 7
radio input "true"
type input "left leaning decrease"
click at [543, 511] on button "Done" at bounding box center [542, 510] width 35 height 21
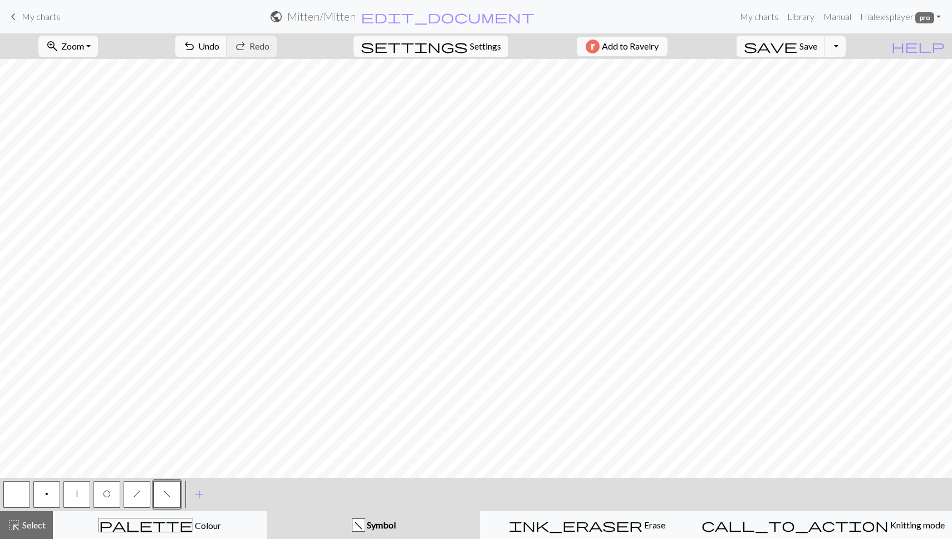
click at [51, 495] on button "p" at bounding box center [46, 494] width 27 height 27
click at [166, 501] on button "f" at bounding box center [167, 494] width 27 height 27
click at [137, 501] on button "h" at bounding box center [137, 494] width 27 height 27
click at [51, 493] on button "p" at bounding box center [46, 494] width 27 height 27
click at [21, 525] on span "Select" at bounding box center [33, 524] width 25 height 11
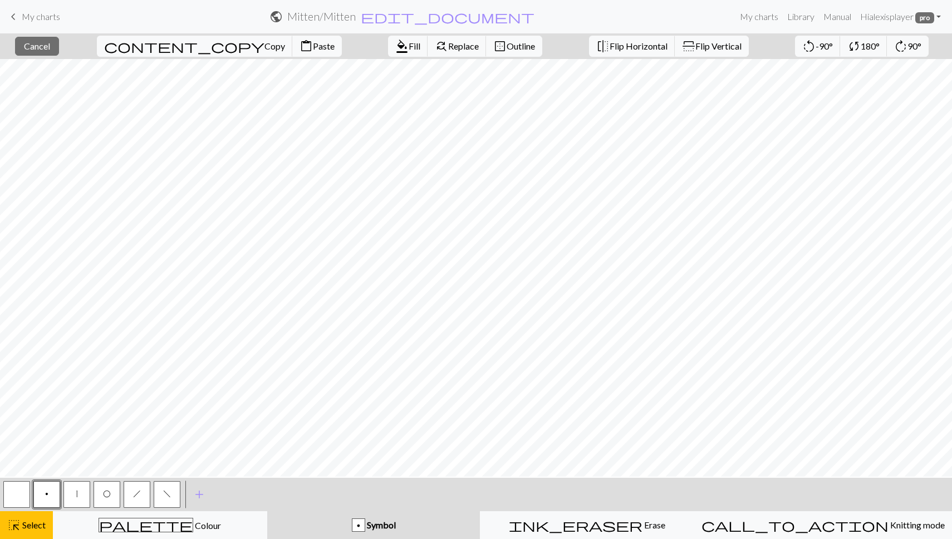
scroll to position [475, 590]
click at [16, 522] on span "highlight_alt" at bounding box center [13, 525] width 13 height 16
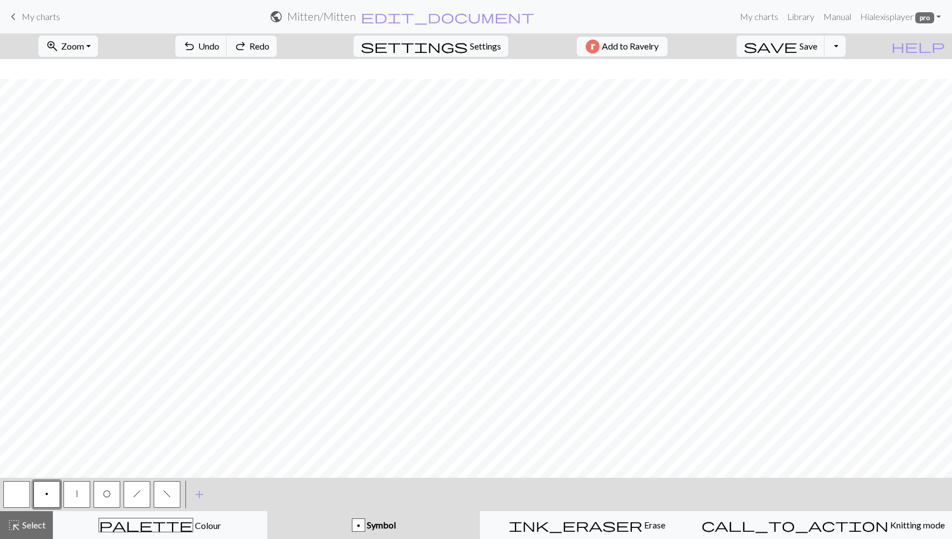
scroll to position [745, 590]
click at [23, 533] on button "highlight_alt Select Select" at bounding box center [26, 525] width 53 height 28
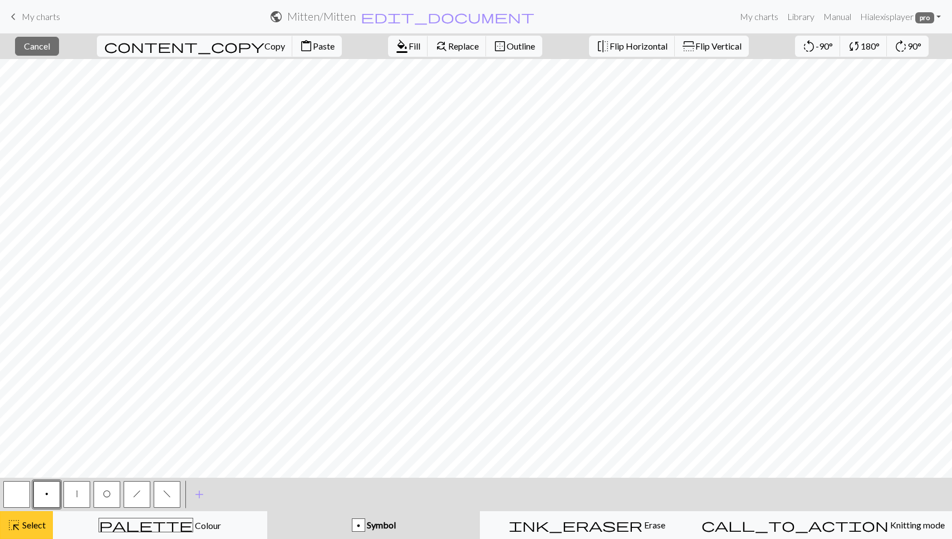
click at [37, 520] on span "Select" at bounding box center [33, 524] width 25 height 11
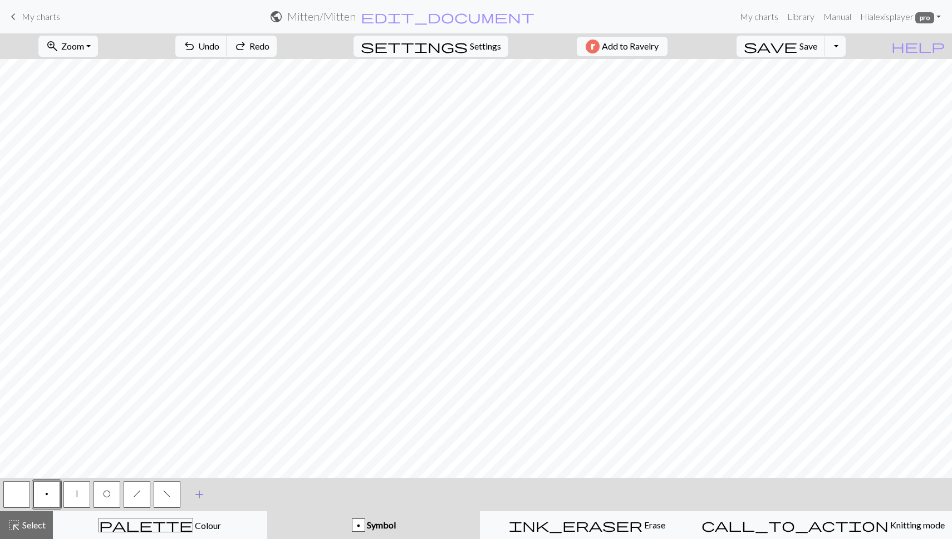
click at [191, 491] on button "add Add a symbol" at bounding box center [199, 494] width 28 height 28
click at [197, 493] on button "button" at bounding box center [197, 494] width 27 height 27
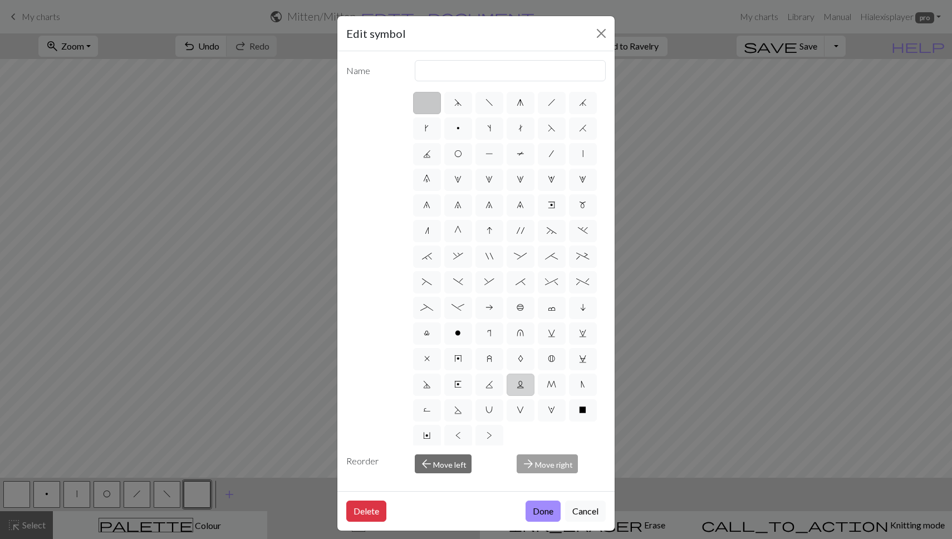
click at [517, 385] on span "L" at bounding box center [520, 384] width 8 height 9
click at [517, 385] on input "L" at bounding box center [519, 380] width 7 height 7
radio input "true"
type input "Twisted reverse stitch"
click at [490, 440] on label ">" at bounding box center [489, 436] width 28 height 22
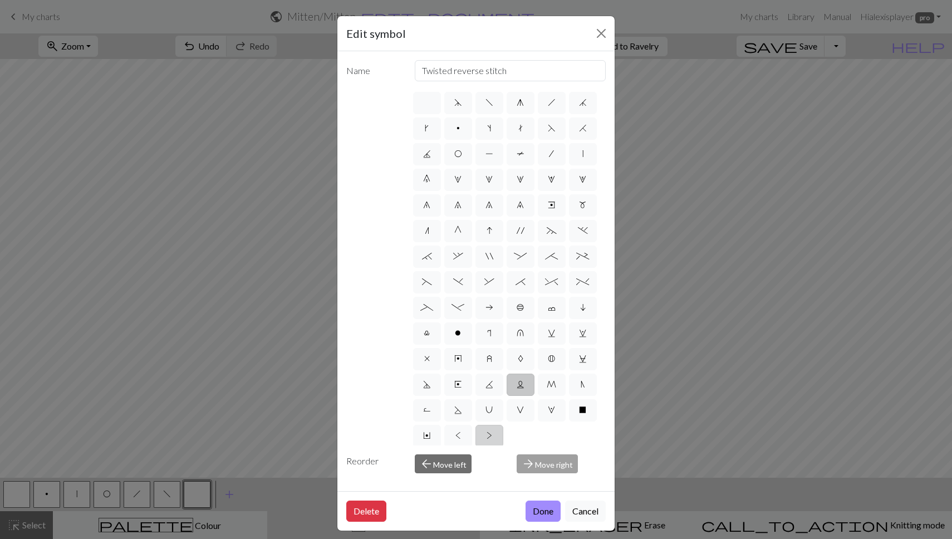
click at [490, 436] on input ">" at bounding box center [489, 431] width 7 height 7
radio input "true"
type input "twisted purl"
click at [470, 434] on label "<" at bounding box center [458, 436] width 28 height 22
click at [462, 434] on input "<" at bounding box center [458, 431] width 7 height 7
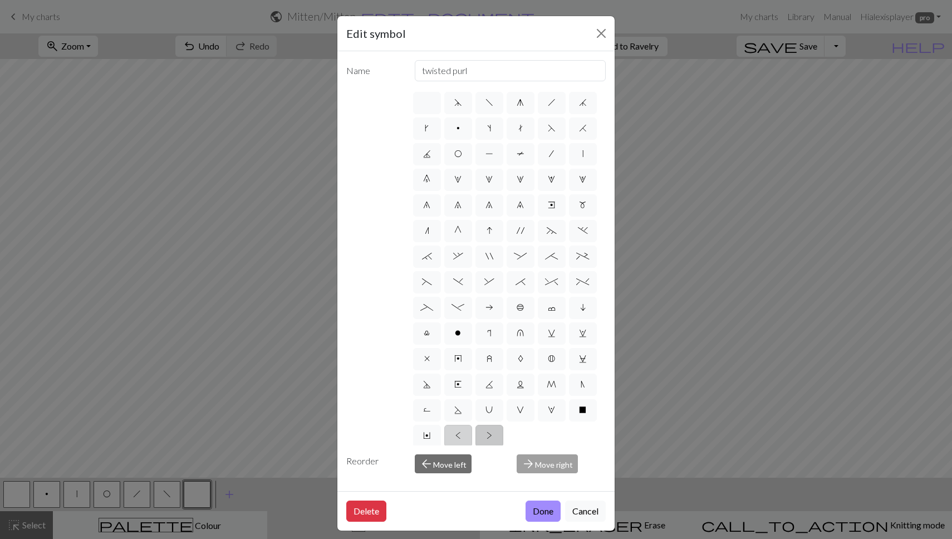
radio input "true"
type input "twisted knit"
click at [579, 210] on label "m" at bounding box center [583, 205] width 28 height 22
click at [579, 205] on input "m" at bounding box center [582, 201] width 7 height 7
radio input "true"
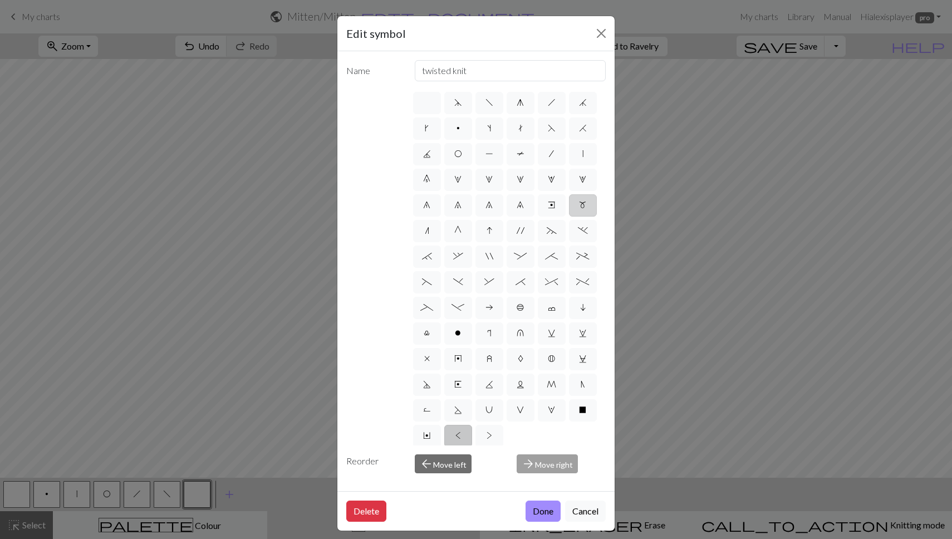
type input "m1"
click at [514, 390] on label "L" at bounding box center [520, 384] width 28 height 22
click at [516, 385] on input "L" at bounding box center [519, 380] width 7 height 7
radio input "true"
type input "Twisted reverse stitch"
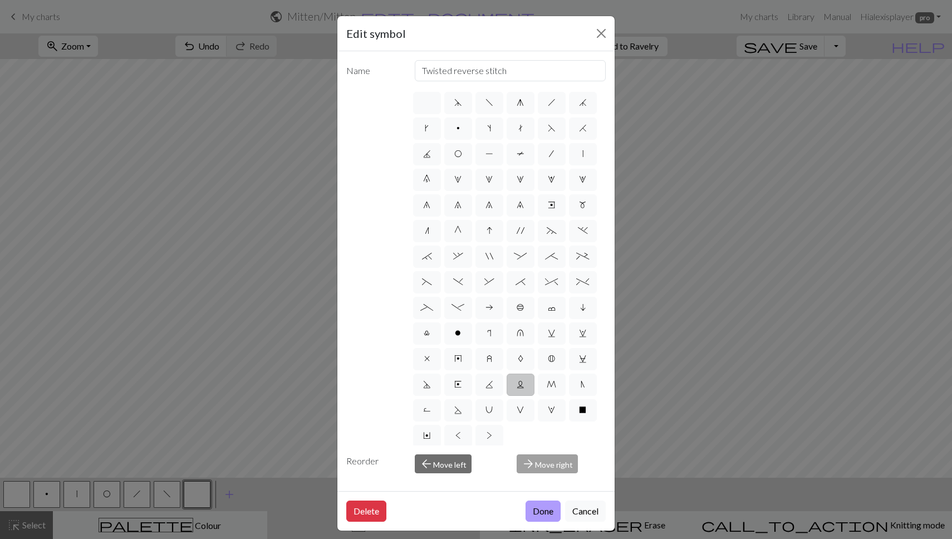
click at [539, 502] on button "Done" at bounding box center [542, 510] width 35 height 21
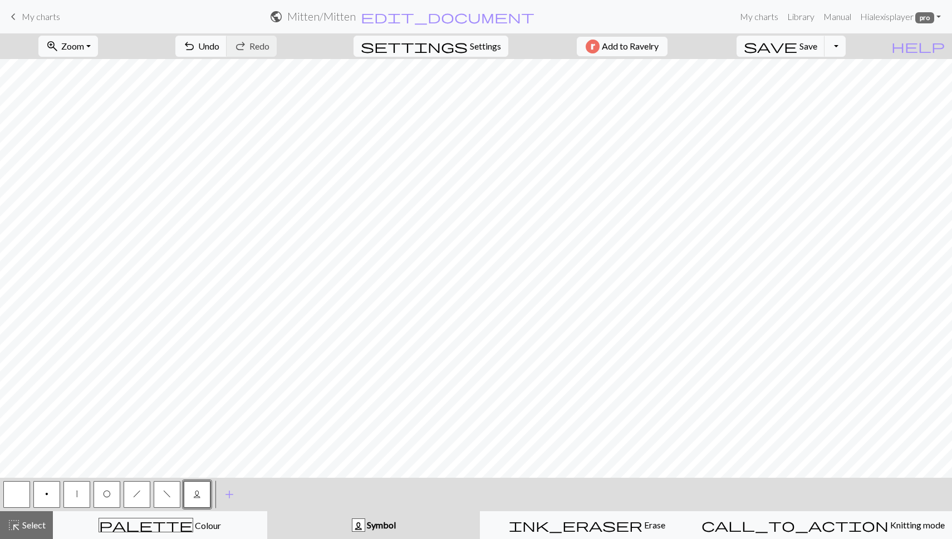
click at [166, 494] on span "f" at bounding box center [167, 493] width 8 height 9
click at [199, 495] on span "L" at bounding box center [197, 493] width 8 height 9
click at [161, 490] on button "f" at bounding box center [167, 494] width 27 height 27
click at [198, 496] on span "L" at bounding box center [197, 493] width 8 height 9
click at [166, 498] on span "f" at bounding box center [167, 493] width 8 height 9
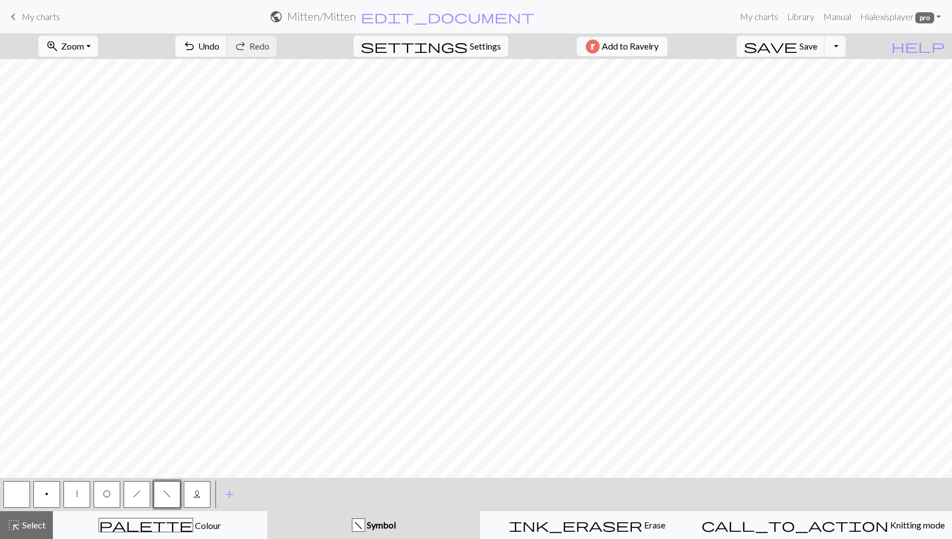
click at [197, 497] on span "L" at bounding box center [197, 493] width 8 height 9
click at [160, 490] on button "f" at bounding box center [167, 494] width 27 height 27
click at [192, 496] on button "L" at bounding box center [197, 494] width 27 height 27
click at [140, 494] on button "h" at bounding box center [137, 494] width 27 height 27
click at [191, 493] on button "L" at bounding box center [197, 494] width 27 height 27
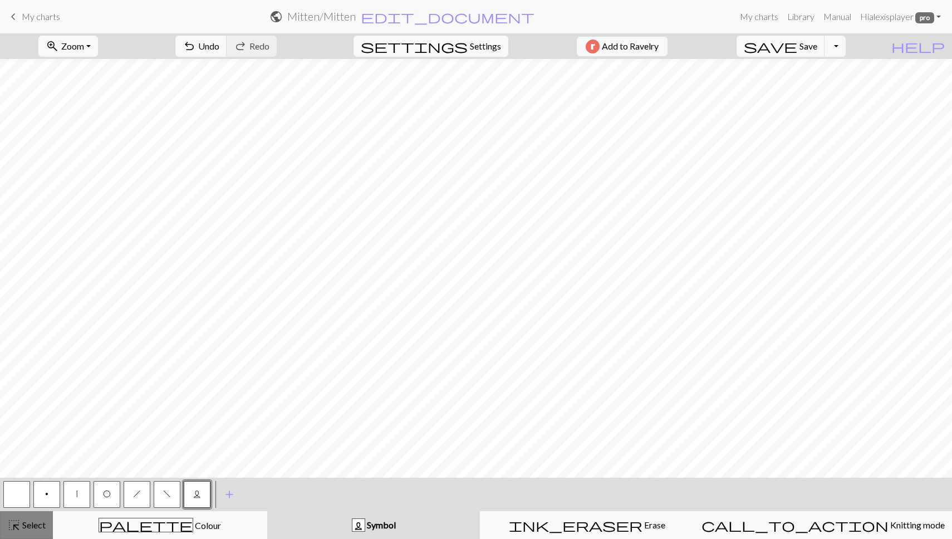
click at [19, 531] on span "highlight_alt" at bounding box center [13, 525] width 13 height 16
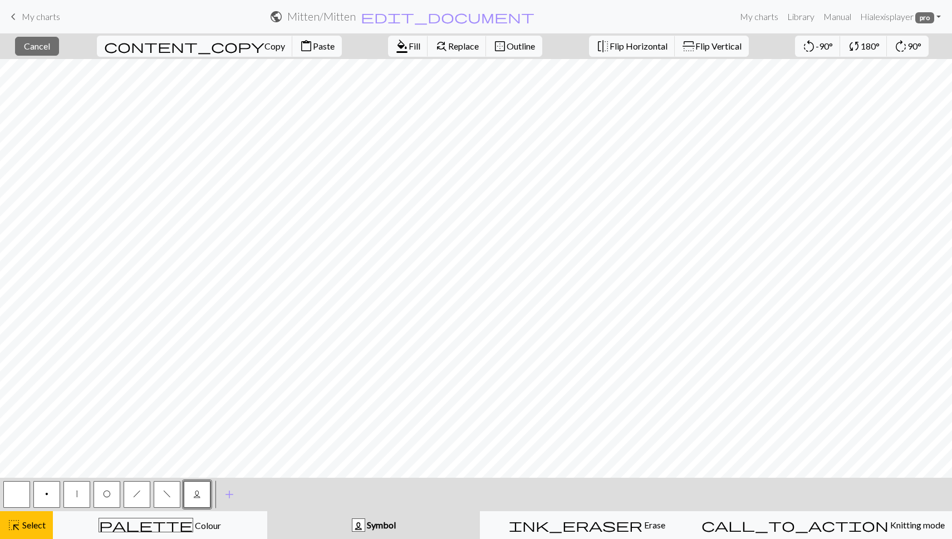
click at [206, 499] on button "L" at bounding box center [197, 494] width 27 height 27
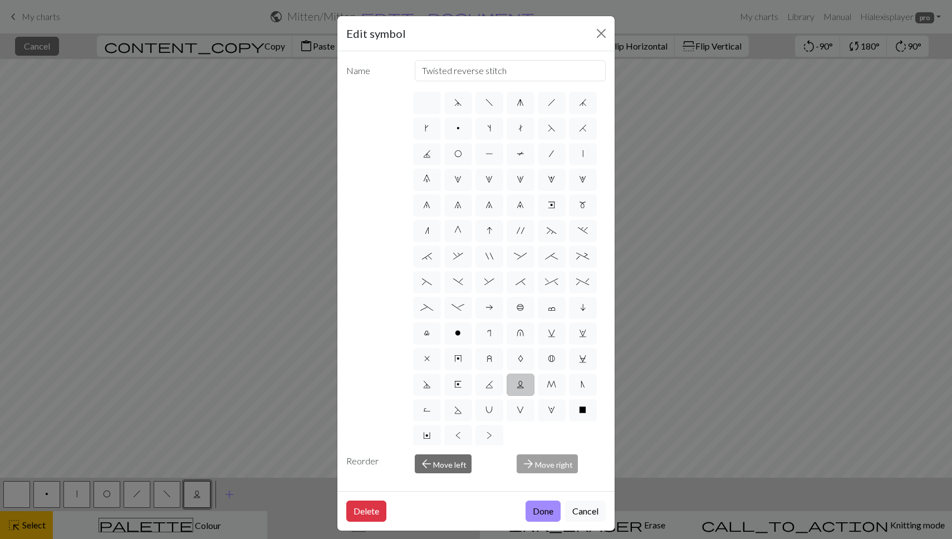
click at [33, 529] on div "Edit symbol Name Twisted reverse stitch d f g h j k p s t F H J O P T / | 0 1 2…" at bounding box center [476, 269] width 952 height 539
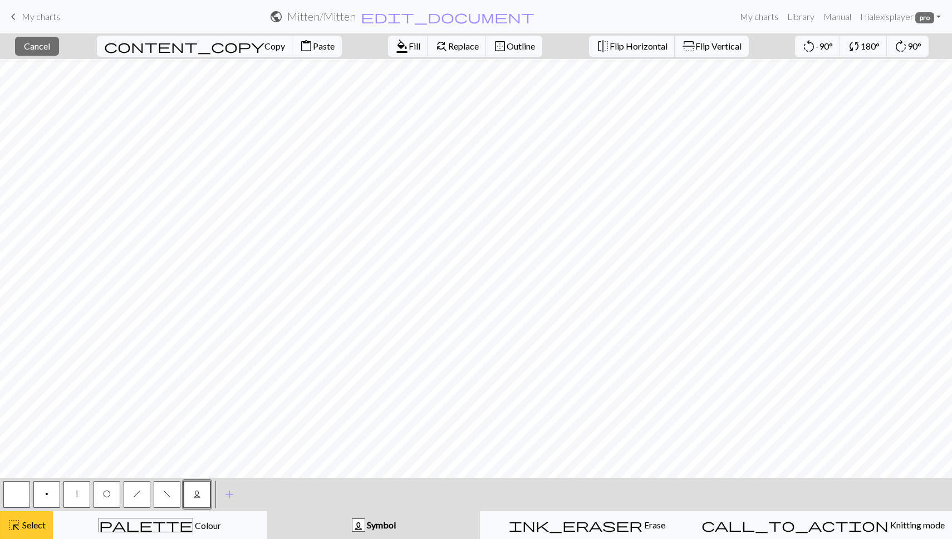
click at [21, 529] on span "Select" at bounding box center [33, 524] width 25 height 11
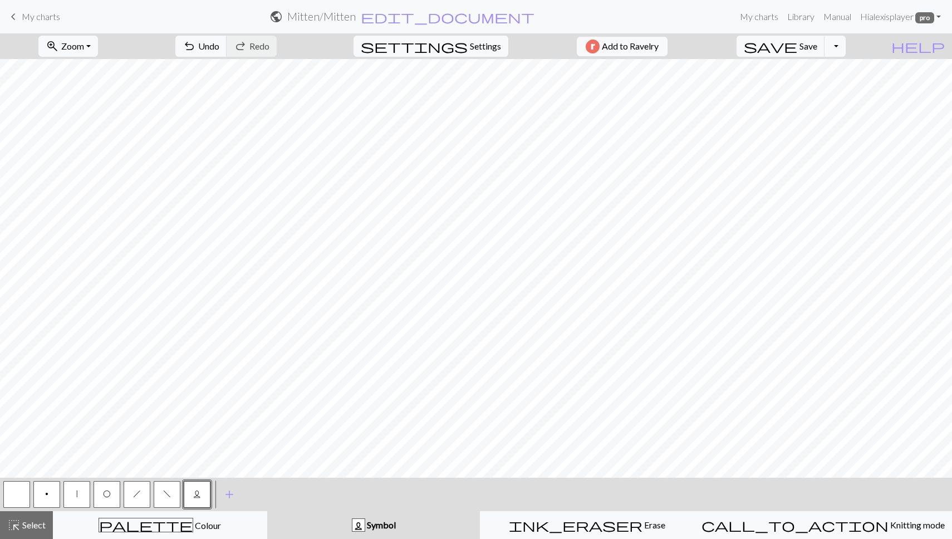
click at [196, 493] on span "L" at bounding box center [197, 493] width 8 height 9
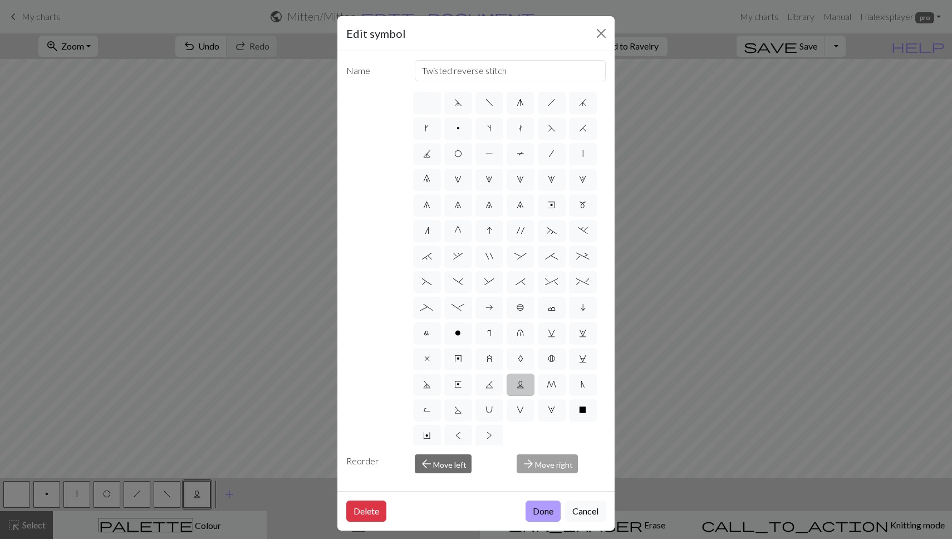
click at [535, 508] on button "Done" at bounding box center [542, 510] width 35 height 21
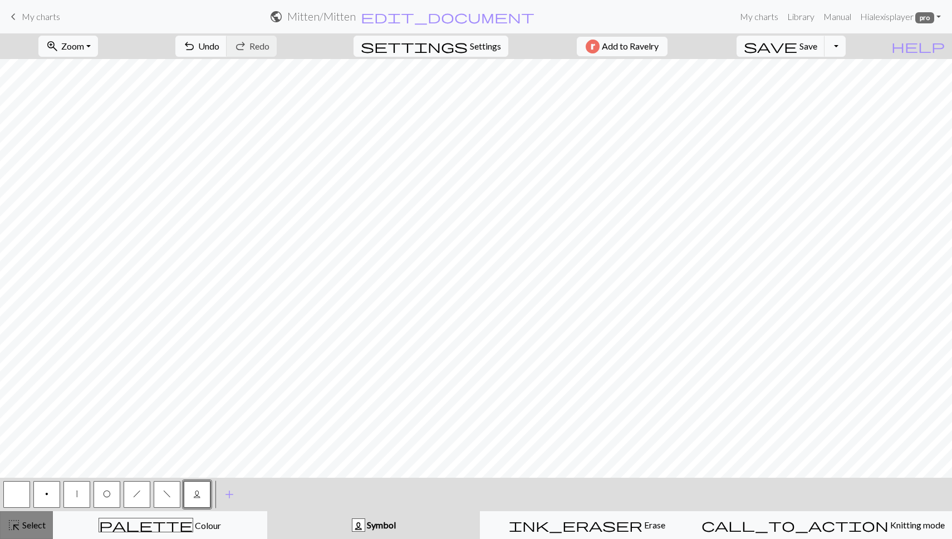
click at [23, 524] on span "Select" at bounding box center [33, 524] width 25 height 11
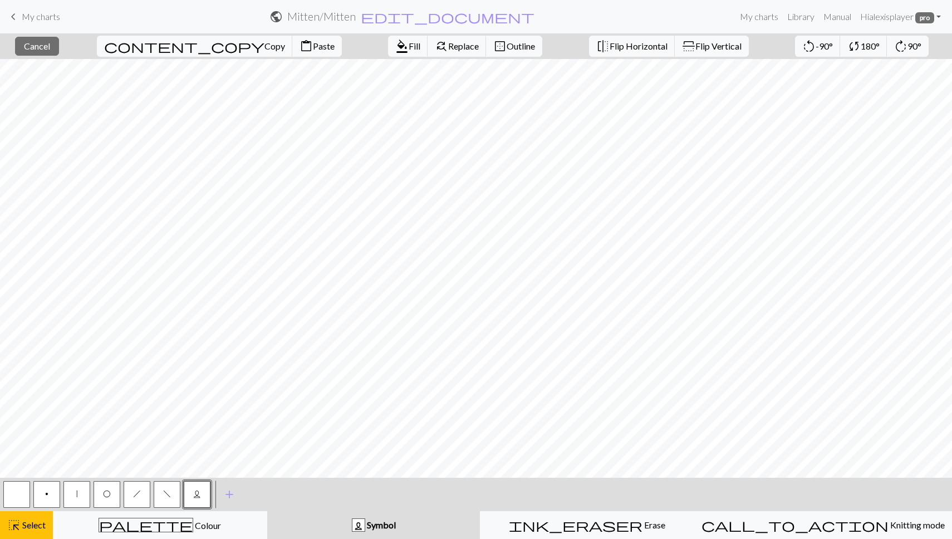
scroll to position [458, 590]
click at [34, 524] on span "Select" at bounding box center [33, 524] width 25 height 11
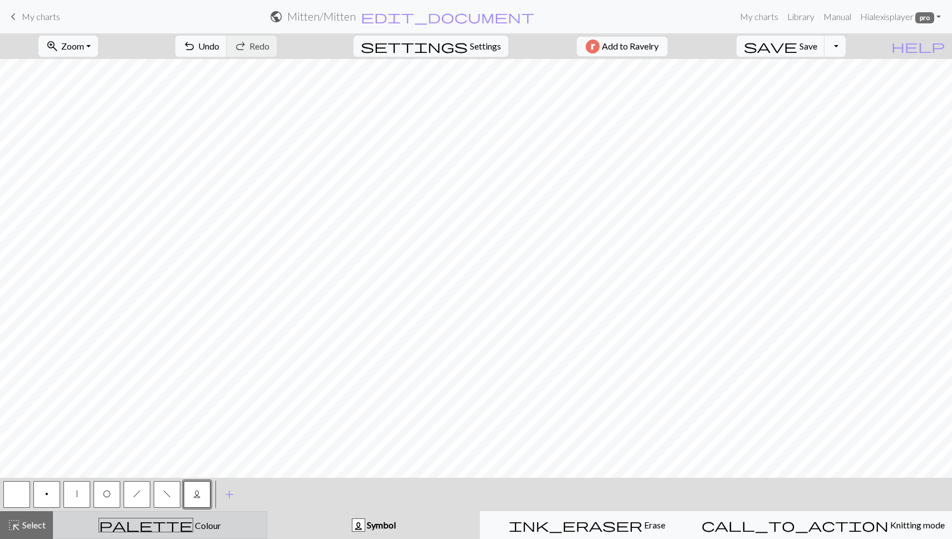
click at [193, 524] on span "Colour" at bounding box center [207, 525] width 28 height 11
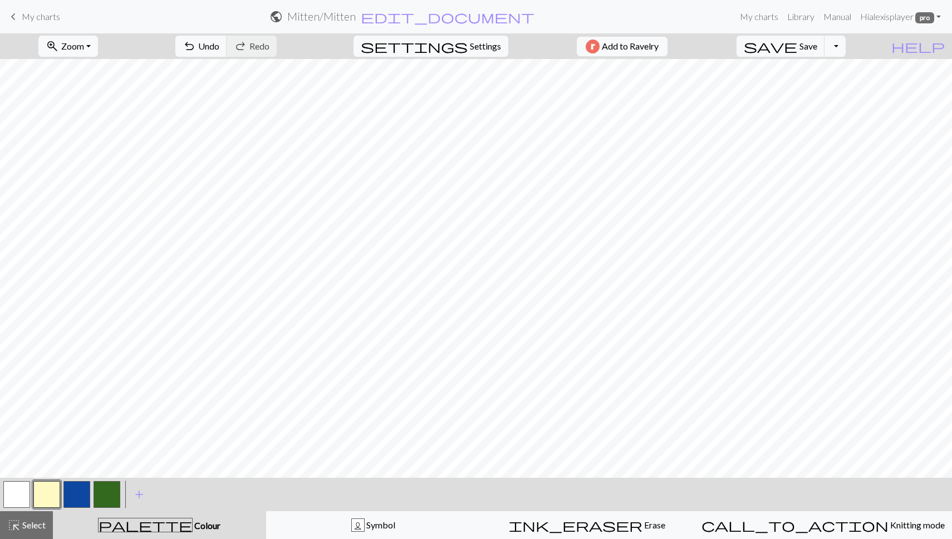
click at [13, 491] on button "button" at bounding box center [16, 494] width 27 height 27
click at [28, 524] on span "Select" at bounding box center [33, 524] width 25 height 11
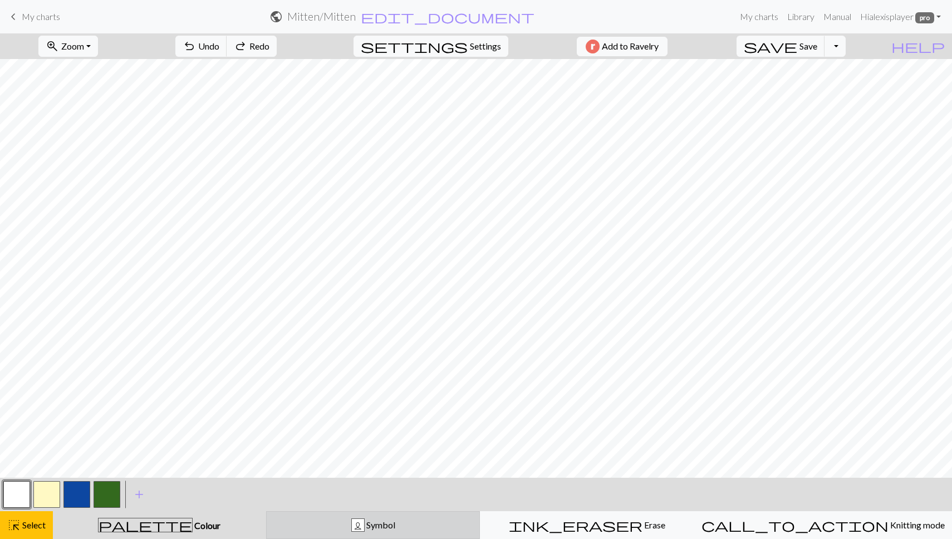
click at [395, 528] on span "Symbol" at bounding box center [379, 524] width 31 height 11
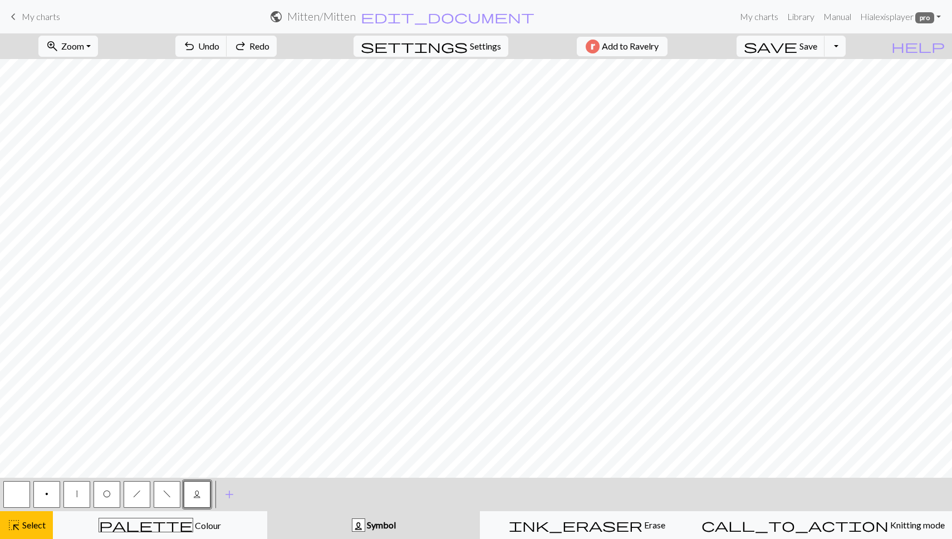
click at [24, 495] on button "button" at bounding box center [16, 494] width 27 height 27
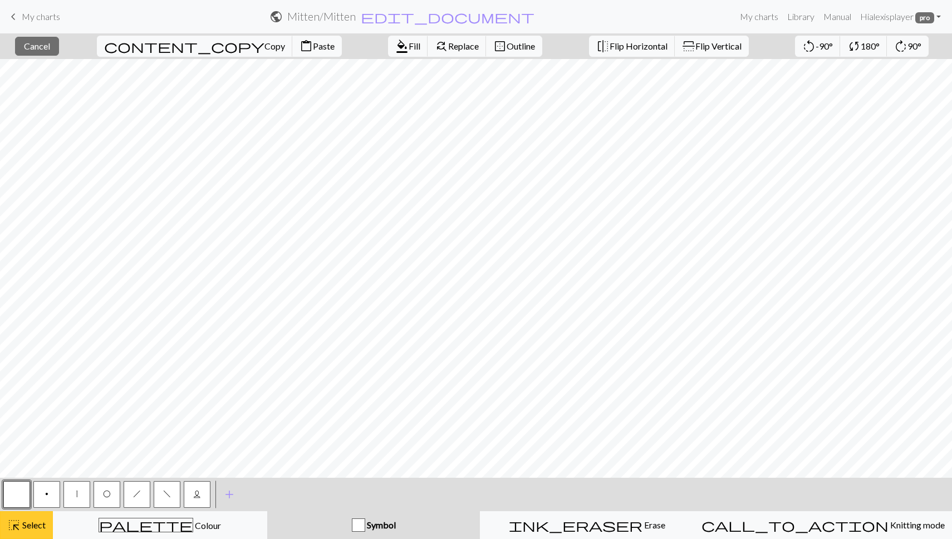
click at [36, 516] on button "highlight_alt Select Select" at bounding box center [26, 525] width 53 height 28
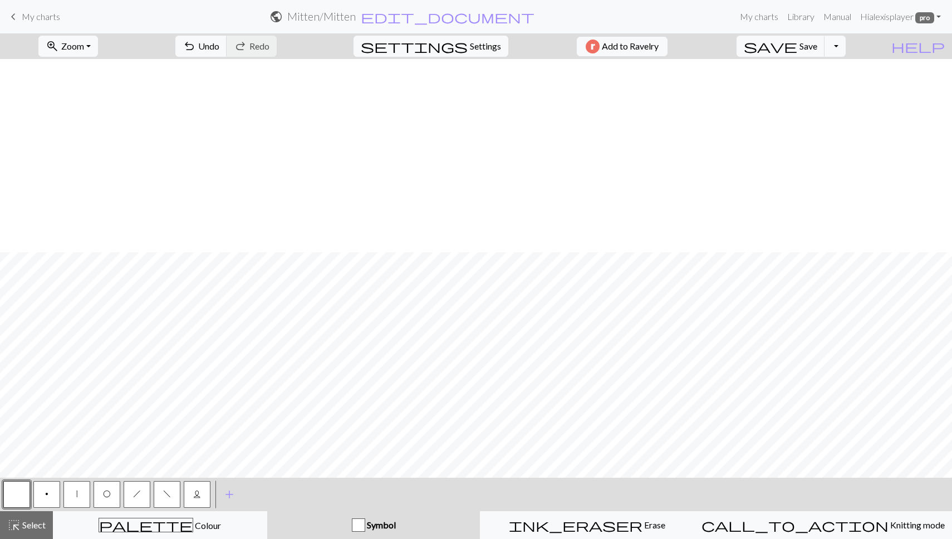
scroll to position [745, 590]
click at [16, 519] on span "highlight_alt" at bounding box center [13, 525] width 13 height 16
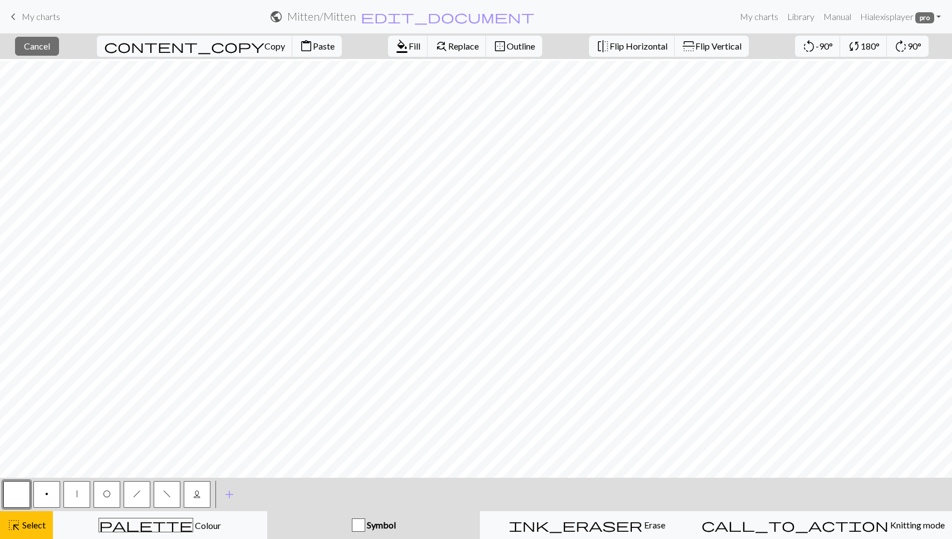
scroll to position [470, 590]
click at [18, 520] on span "highlight_alt" at bounding box center [13, 525] width 13 height 16
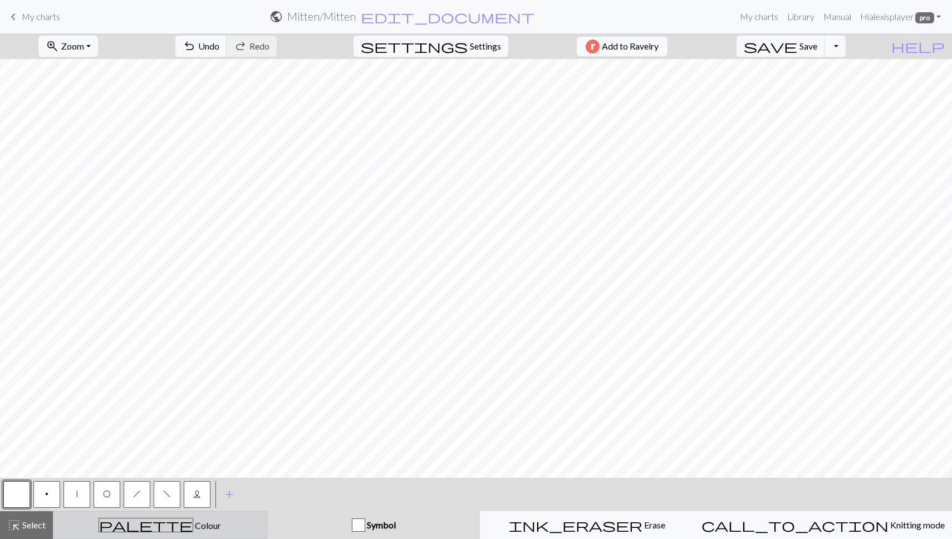
click at [146, 530] on span "palette" at bounding box center [145, 525] width 93 height 16
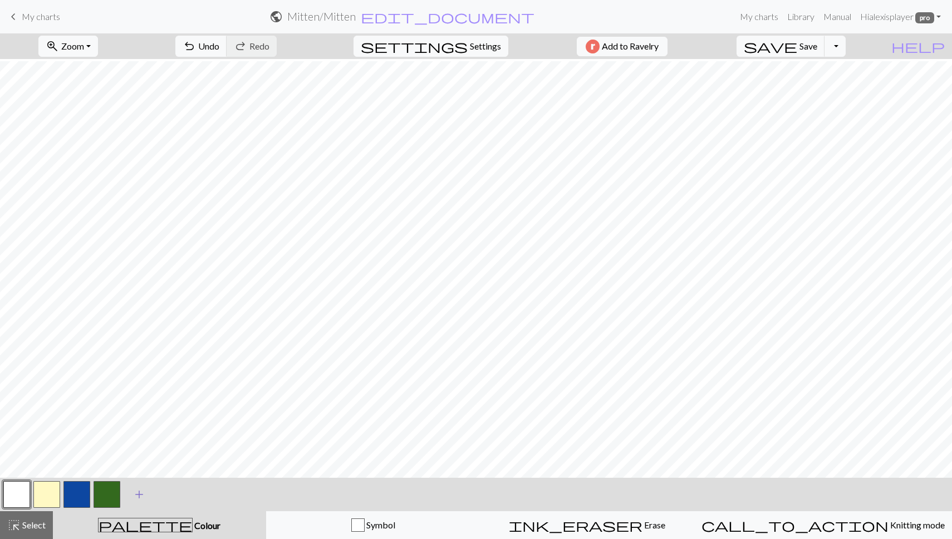
scroll to position [745, 590]
click at [143, 496] on span "add" at bounding box center [138, 494] width 13 height 16
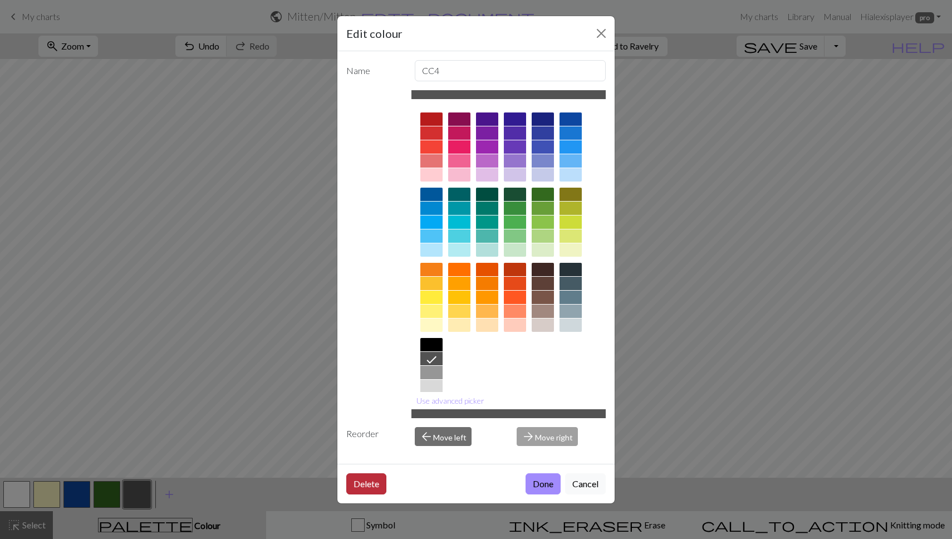
click at [356, 484] on button "Delete" at bounding box center [366, 483] width 40 height 21
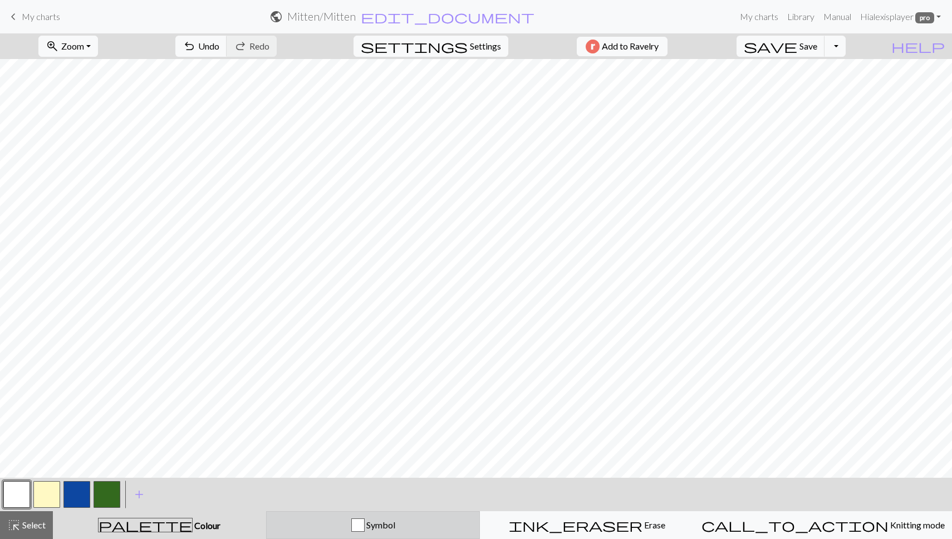
click at [364, 521] on div "button" at bounding box center [357, 524] width 13 height 13
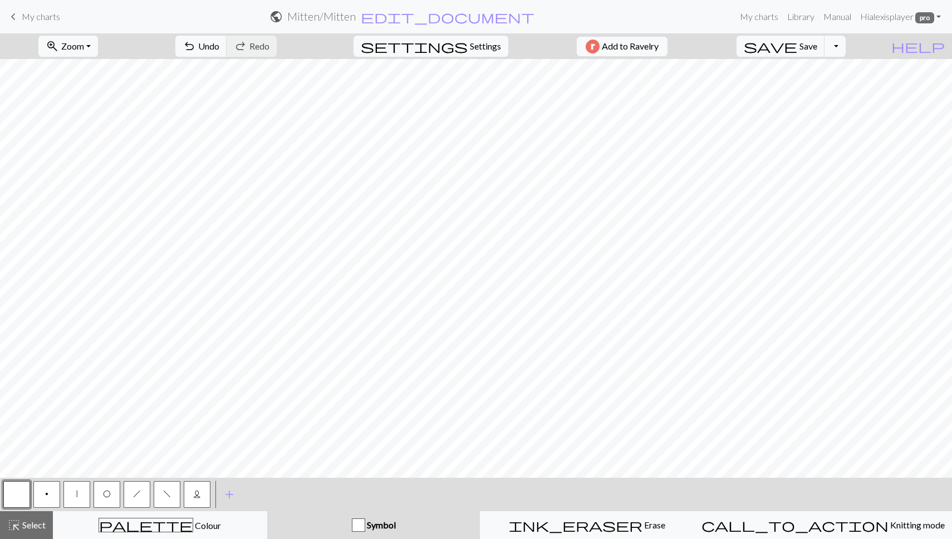
click at [53, 493] on button "p" at bounding box center [46, 494] width 27 height 27
click at [196, 497] on span "L" at bounding box center [197, 493] width 8 height 9
click at [136, 494] on span "h" at bounding box center [137, 493] width 8 height 9
click at [98, 46] on button "zoom_in Zoom Zoom" at bounding box center [68, 46] width 60 height 21
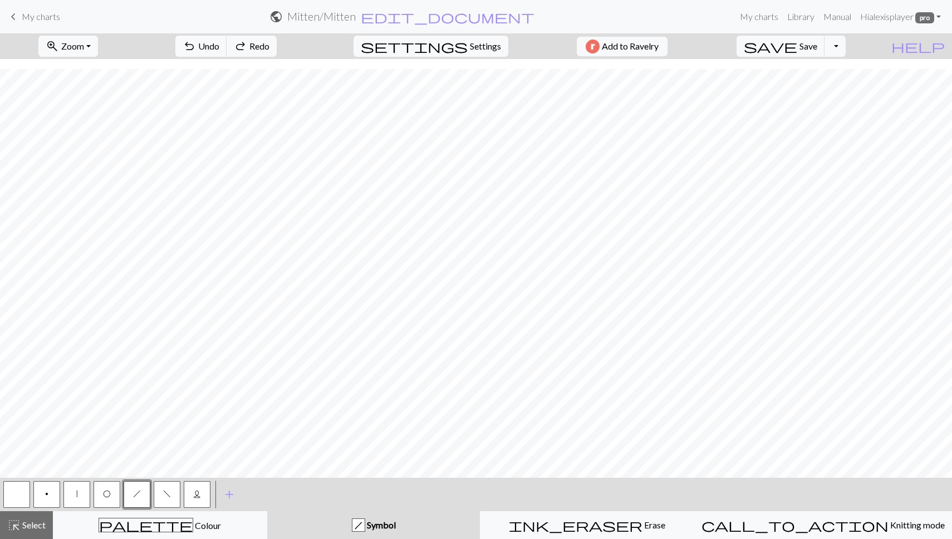
scroll to position [268, 0]
click at [25, 522] on span "Select" at bounding box center [33, 524] width 25 height 11
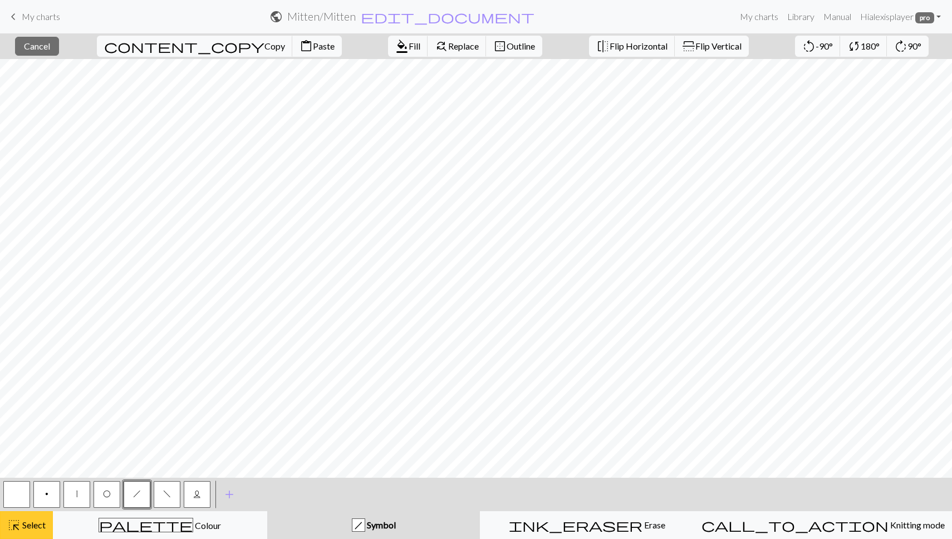
click at [13, 525] on span "highlight_alt" at bounding box center [13, 525] width 13 height 16
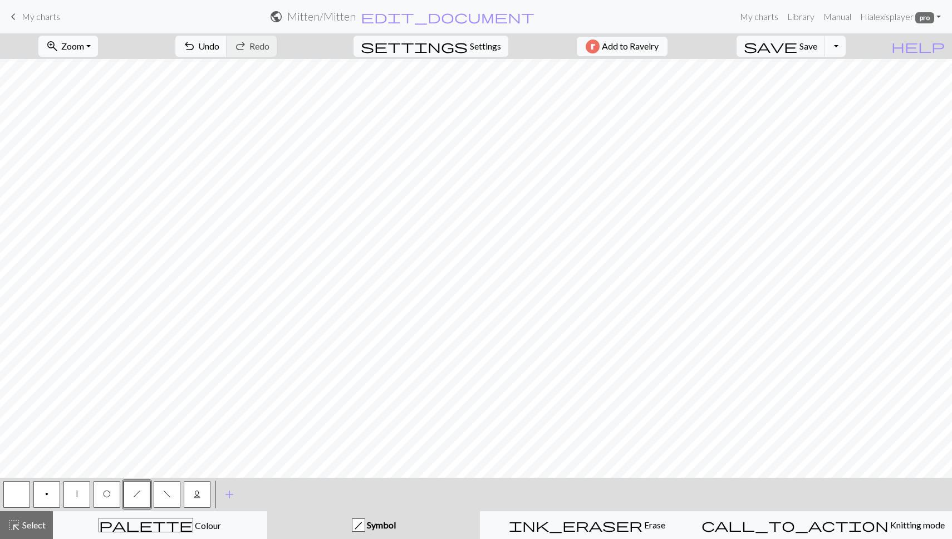
click at [84, 43] on span "Zoom" at bounding box center [72, 46] width 23 height 11
click at [98, 144] on button "100%" at bounding box center [83, 151] width 88 height 18
